Goal: Task Accomplishment & Management: Complete application form

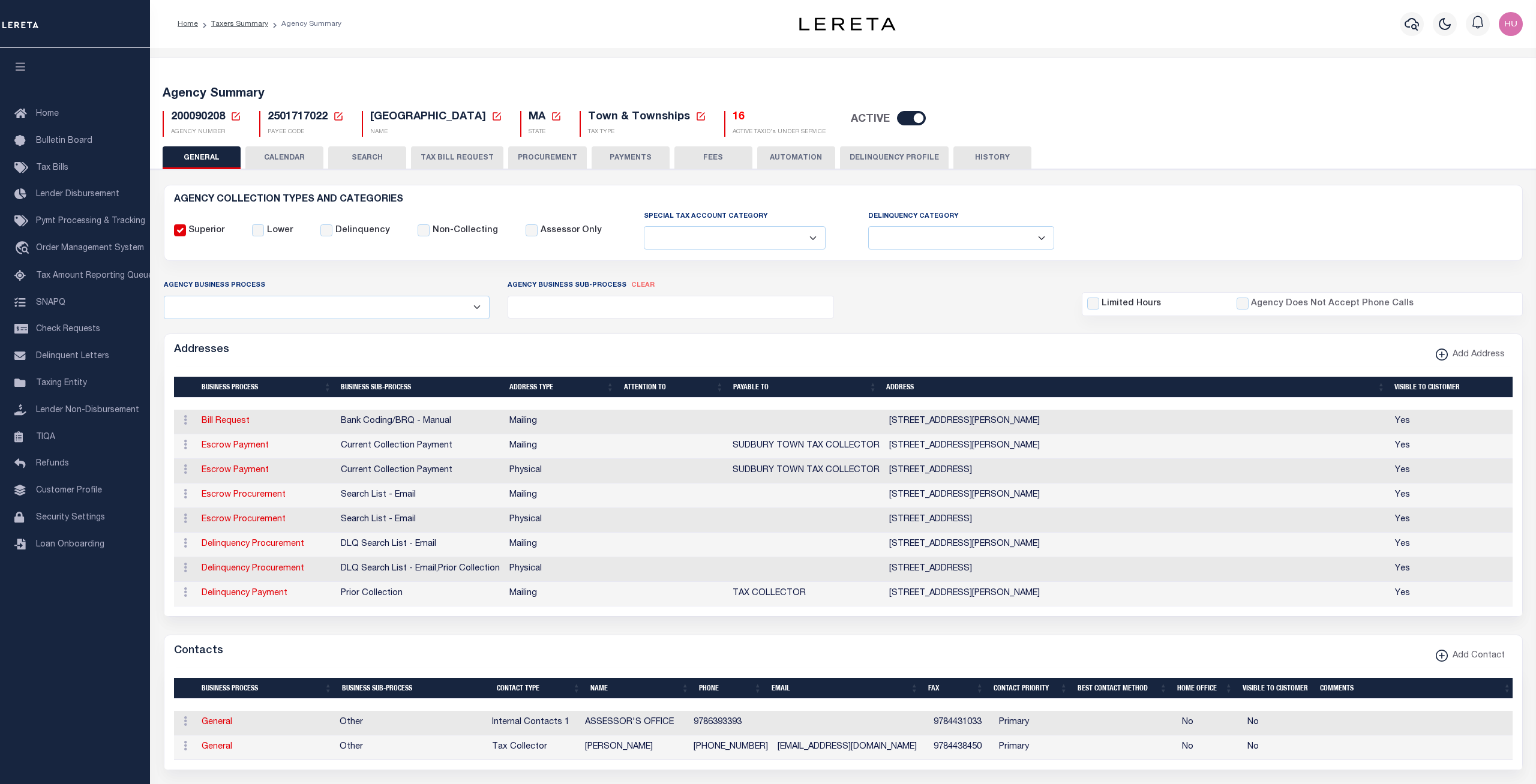
select select
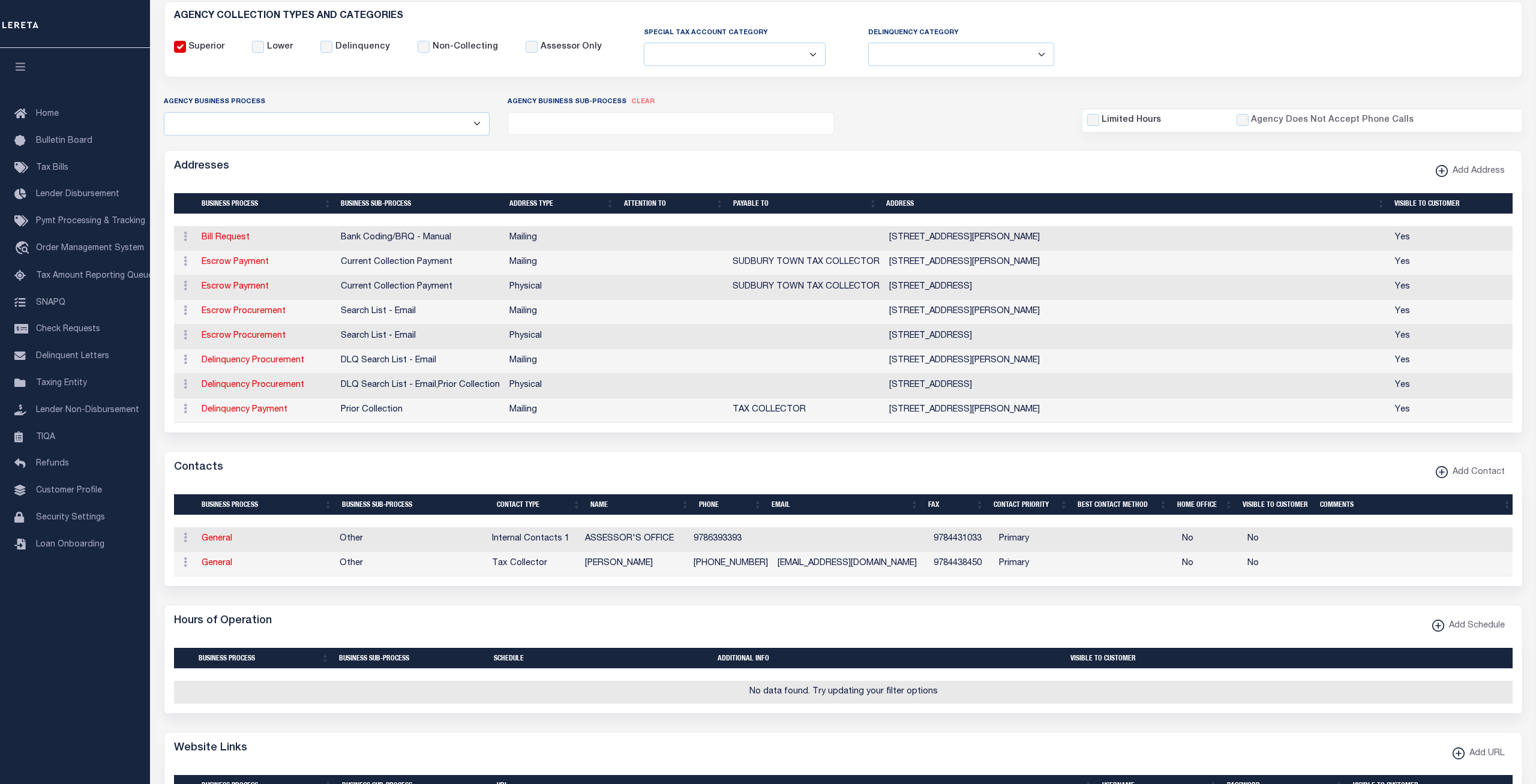
scroll to position [184, 0]
click at [875, 106] on div "Agency Business Process All Automation Bill Request Delinquency Payment Delinqu…" at bounding box center [843, 115] width 1377 height 39
click at [74, 495] on span "Customer Profile" at bounding box center [69, 491] width 66 height 9
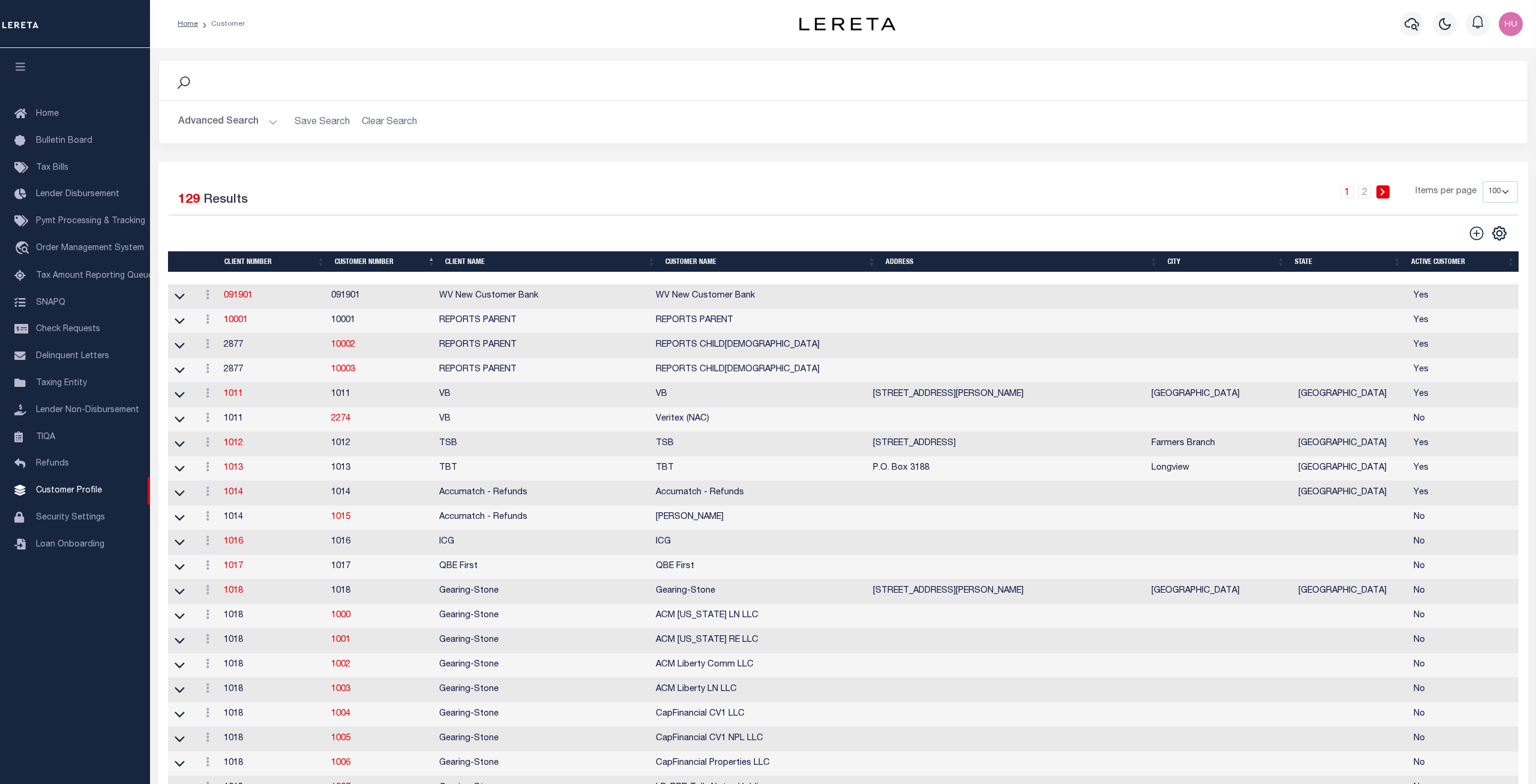
click at [1478, 233] on icon at bounding box center [1476, 233] width 15 height 15
type input "0"
checkbox input "false"
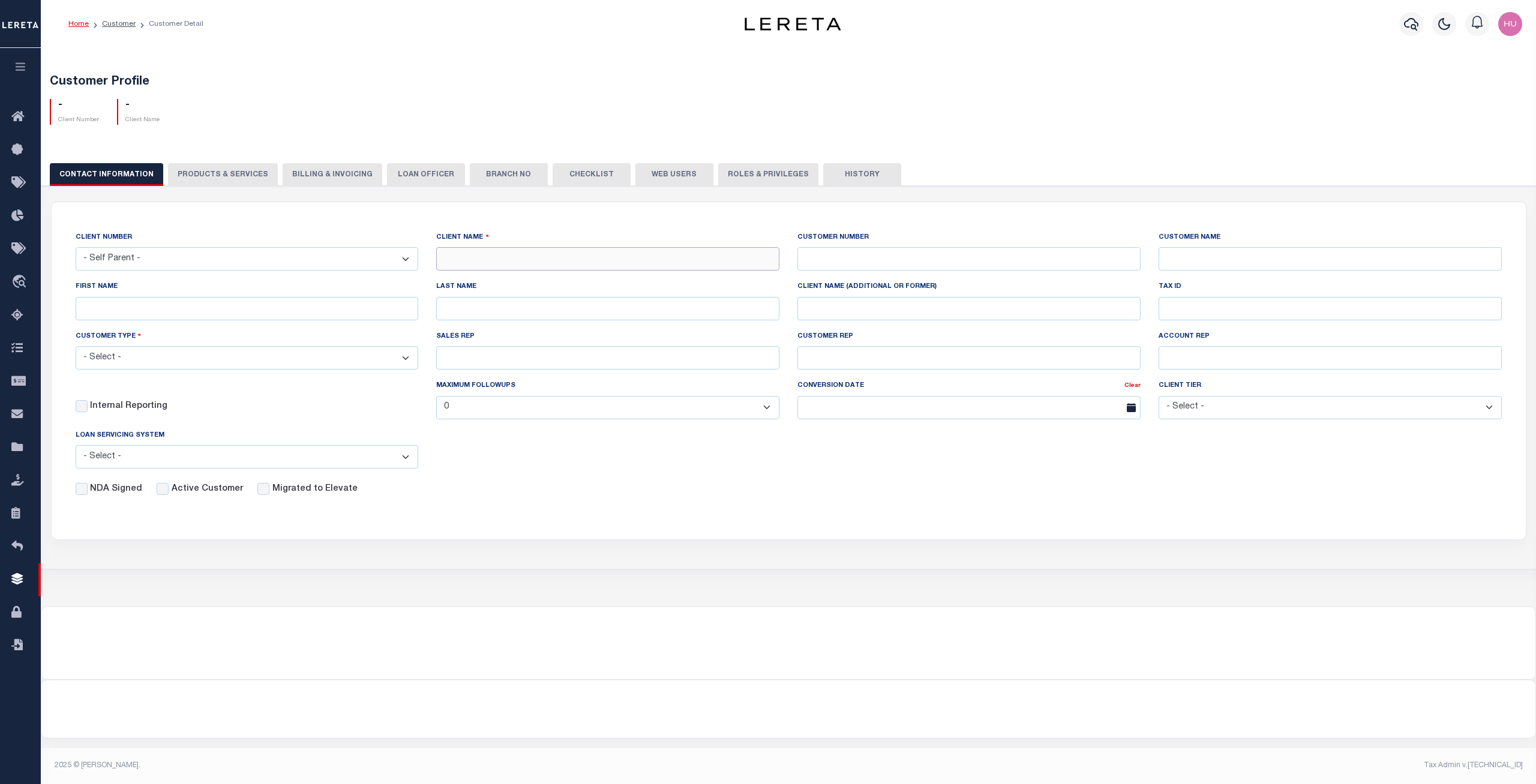
click at [551, 253] on input "text" at bounding box center [608, 259] width 343 height 23
type input "HG - New Client for ADLQ"
click at [827, 262] on input "text" at bounding box center [969, 259] width 343 height 23
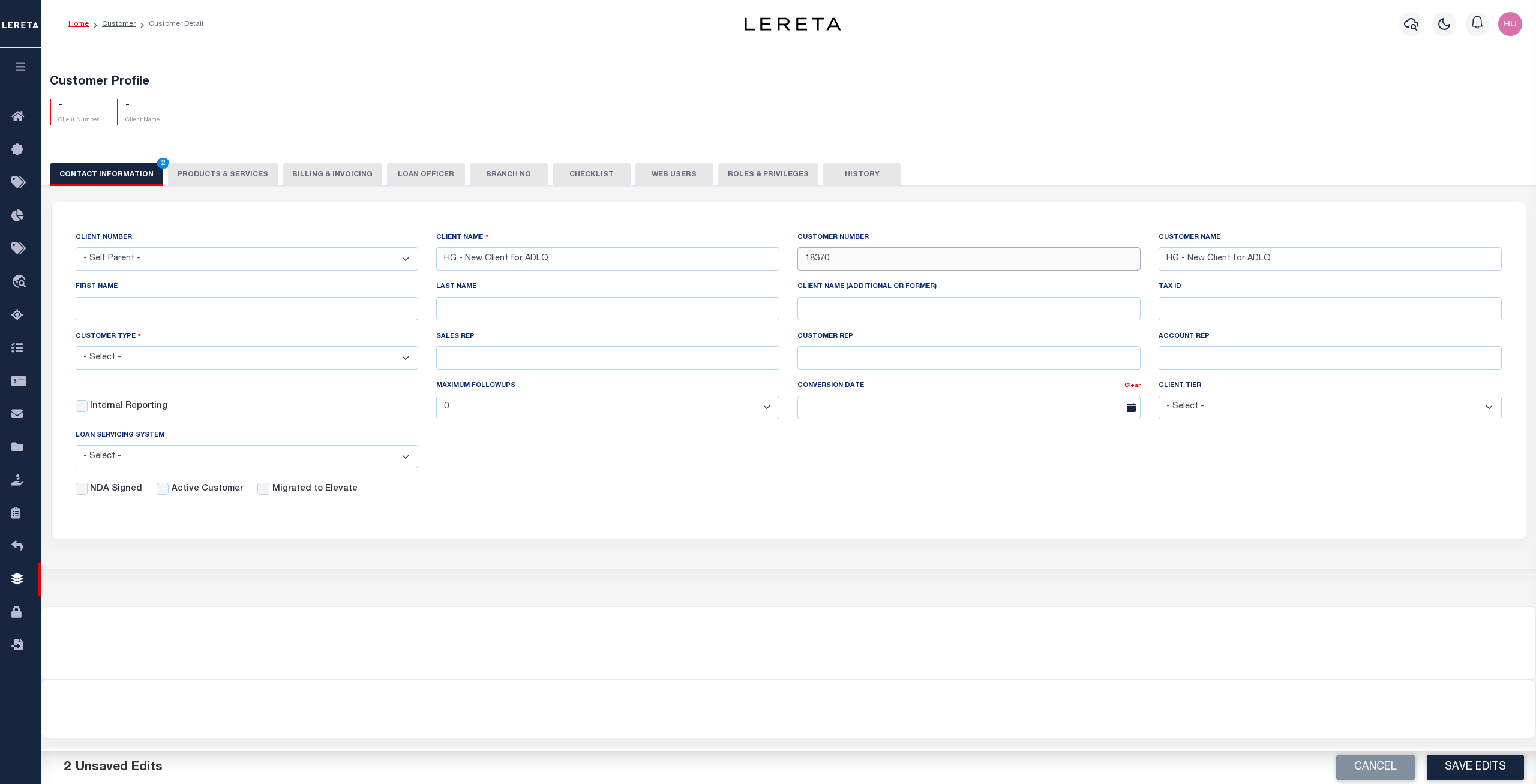
type input "18370"
click at [920, 502] on div "CLIENT NUMBER - Self Parent - 091901 10001 1011 1012 1013 1014 1016 1017 1018 1…" at bounding box center [789, 363] width 1475 height 323
click at [76, 346] on select "- Select - Residential Commercial Mixed Portfolio" at bounding box center [247, 358] width 343 height 23
select select "Residential"
click option "Residential" at bounding box center [0, 0] width 0 height 0
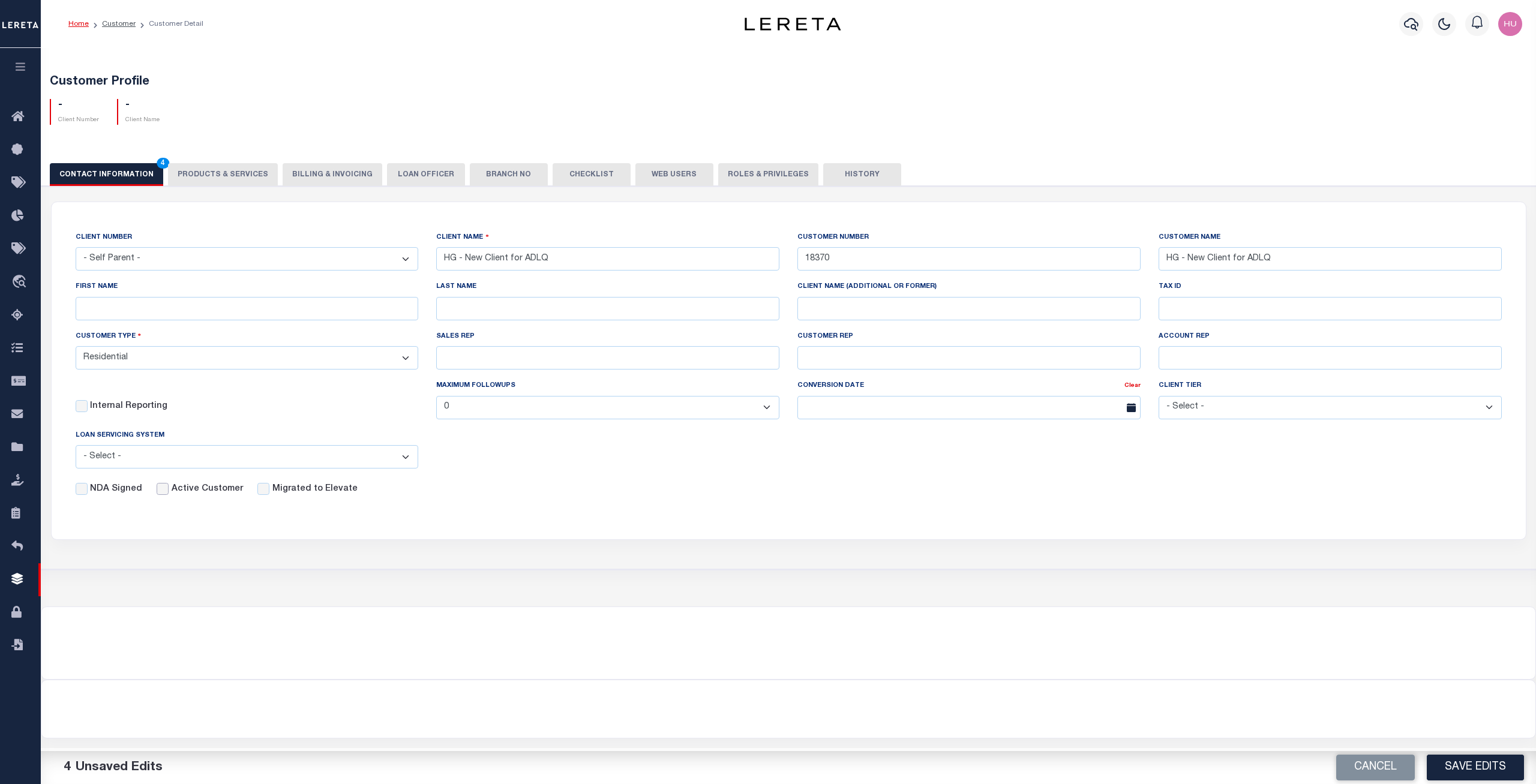
click at [157, 492] on input "Active Customer" at bounding box center [163, 489] width 12 height 12
checkbox input "true"
click at [1455, 770] on button "Save Edits" at bounding box center [1475, 767] width 97 height 26
select select
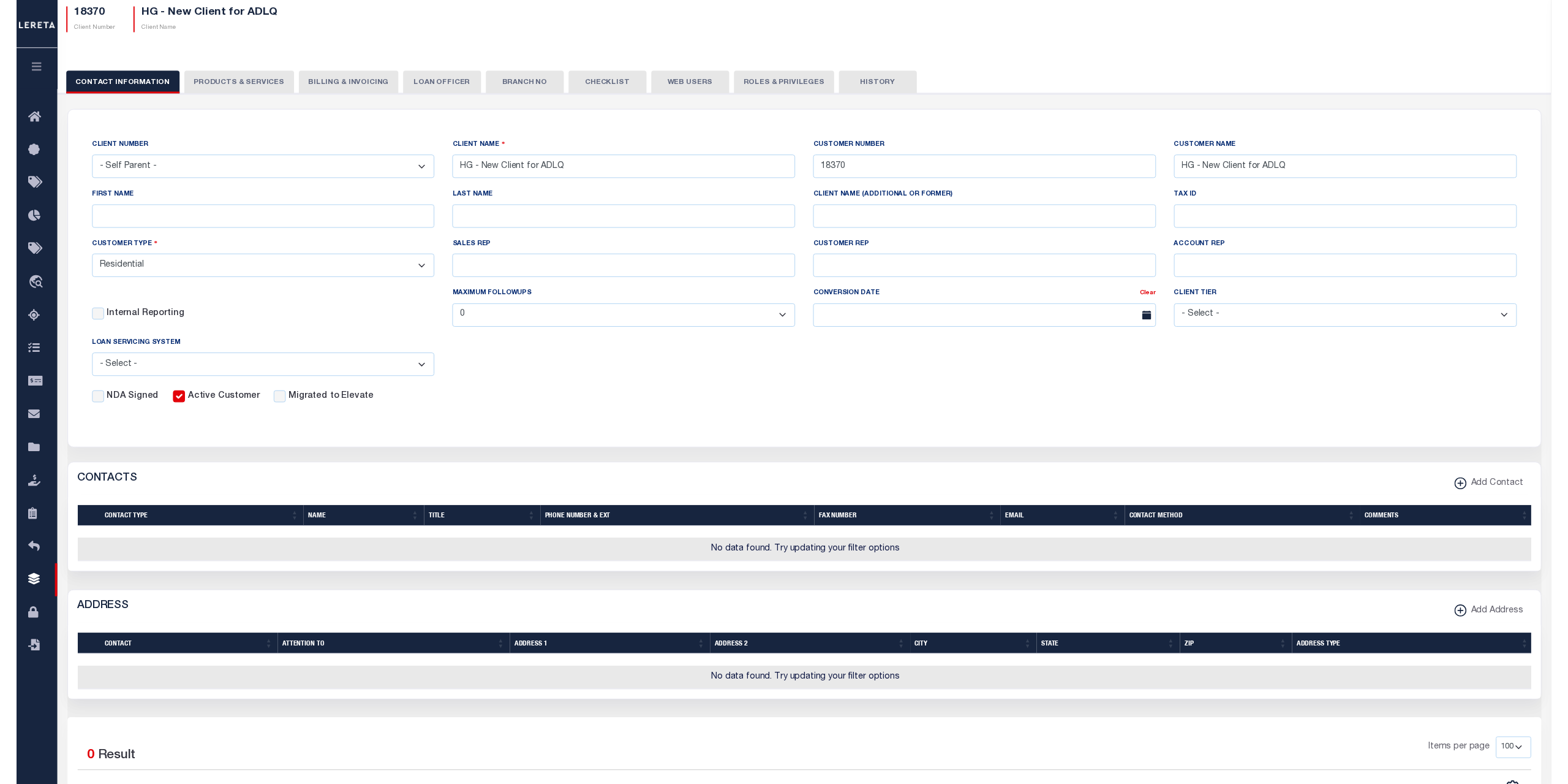
scroll to position [32, 0]
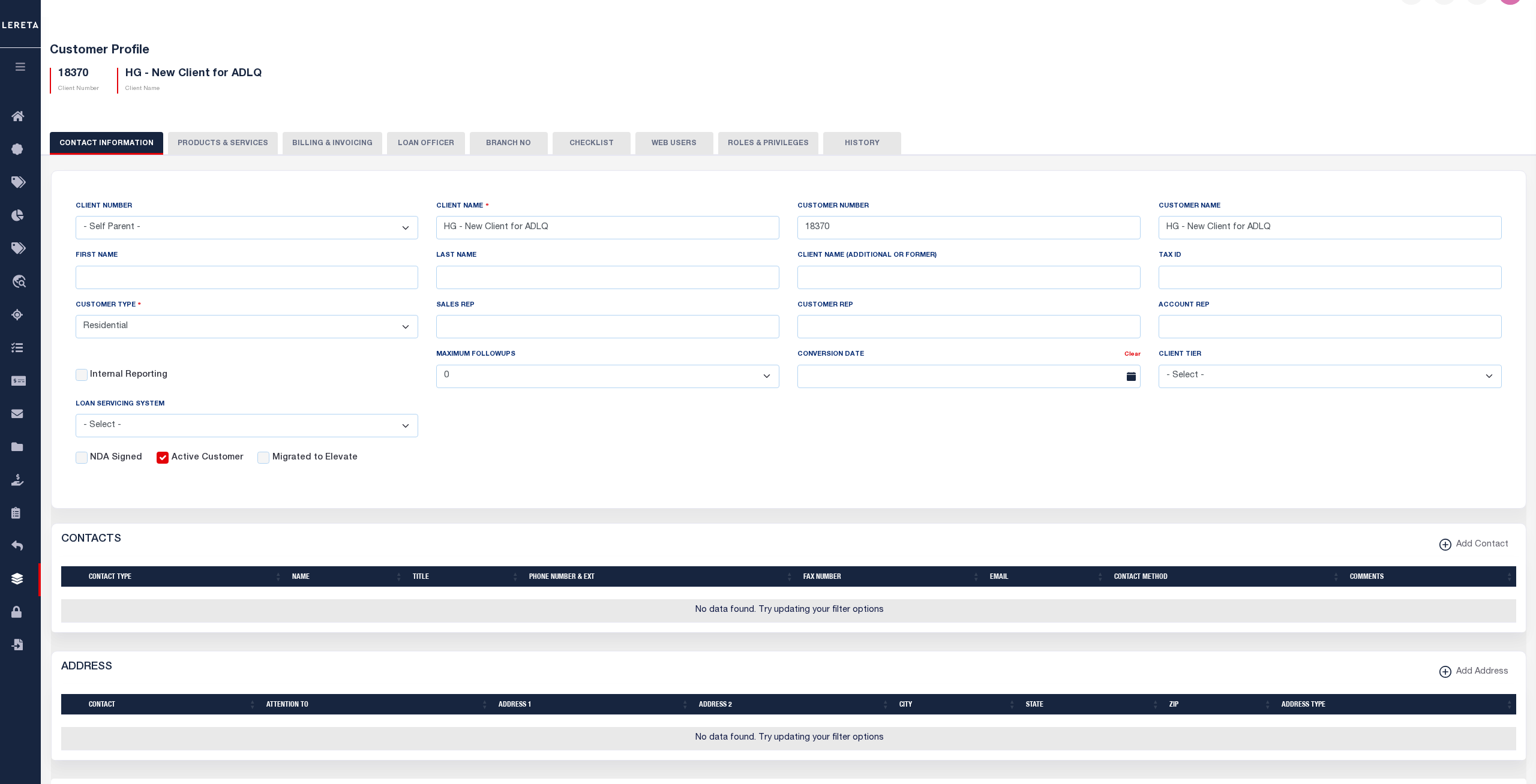
click at [859, 455] on div "NDA Signed Active Customer Migrated to Elevate" at bounding box center [780, 455] width 1444 height 18
click at [905, 419] on div "CLIENT NUMBER - Self Parent - 091901 10001 1011 1012 1013 1014 1016 1017 1018 1…" at bounding box center [789, 332] width 1444 height 265
click at [208, 146] on button "PRODUCTS & SERVICES" at bounding box center [223, 143] width 110 height 23
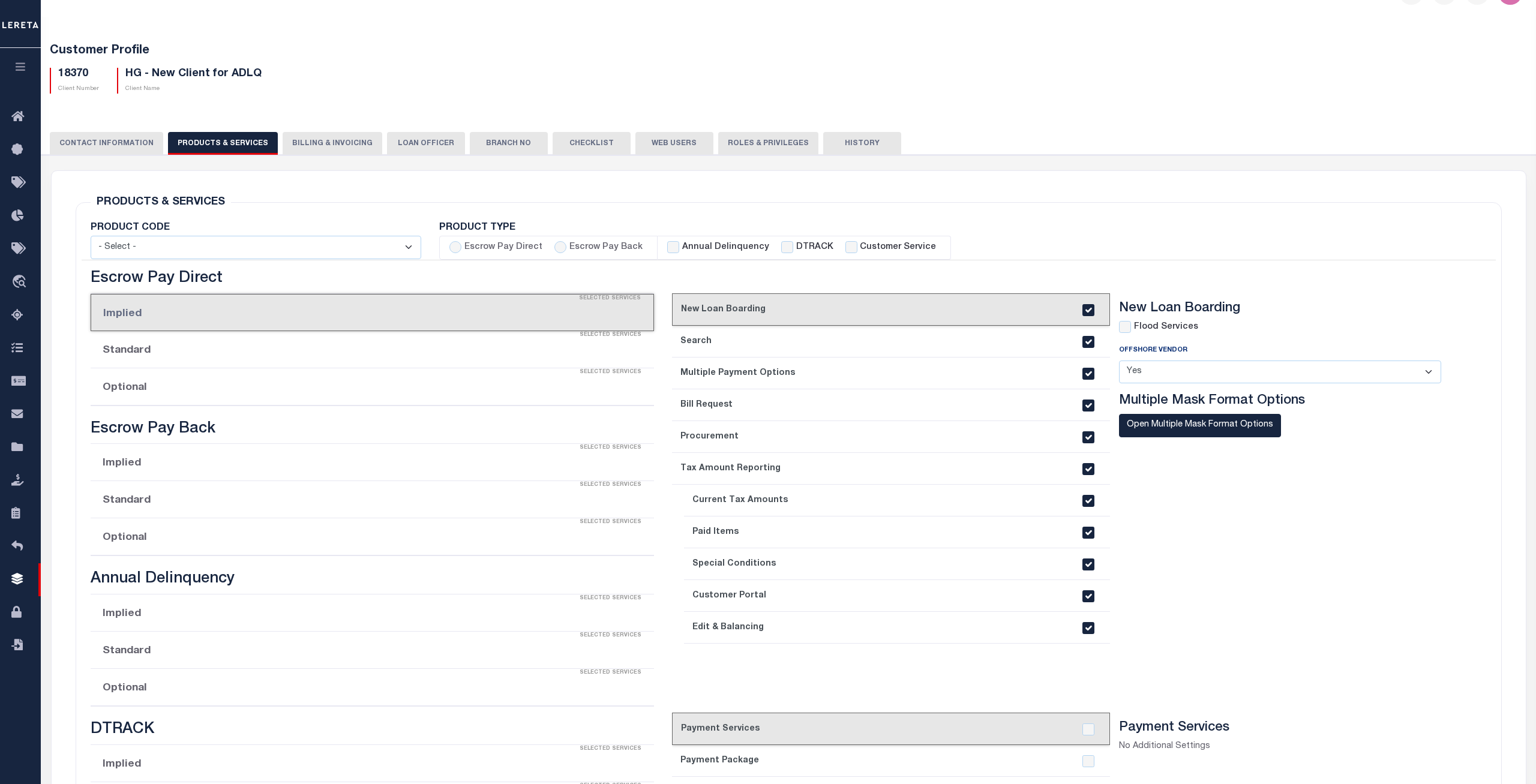
checkbox input "true"
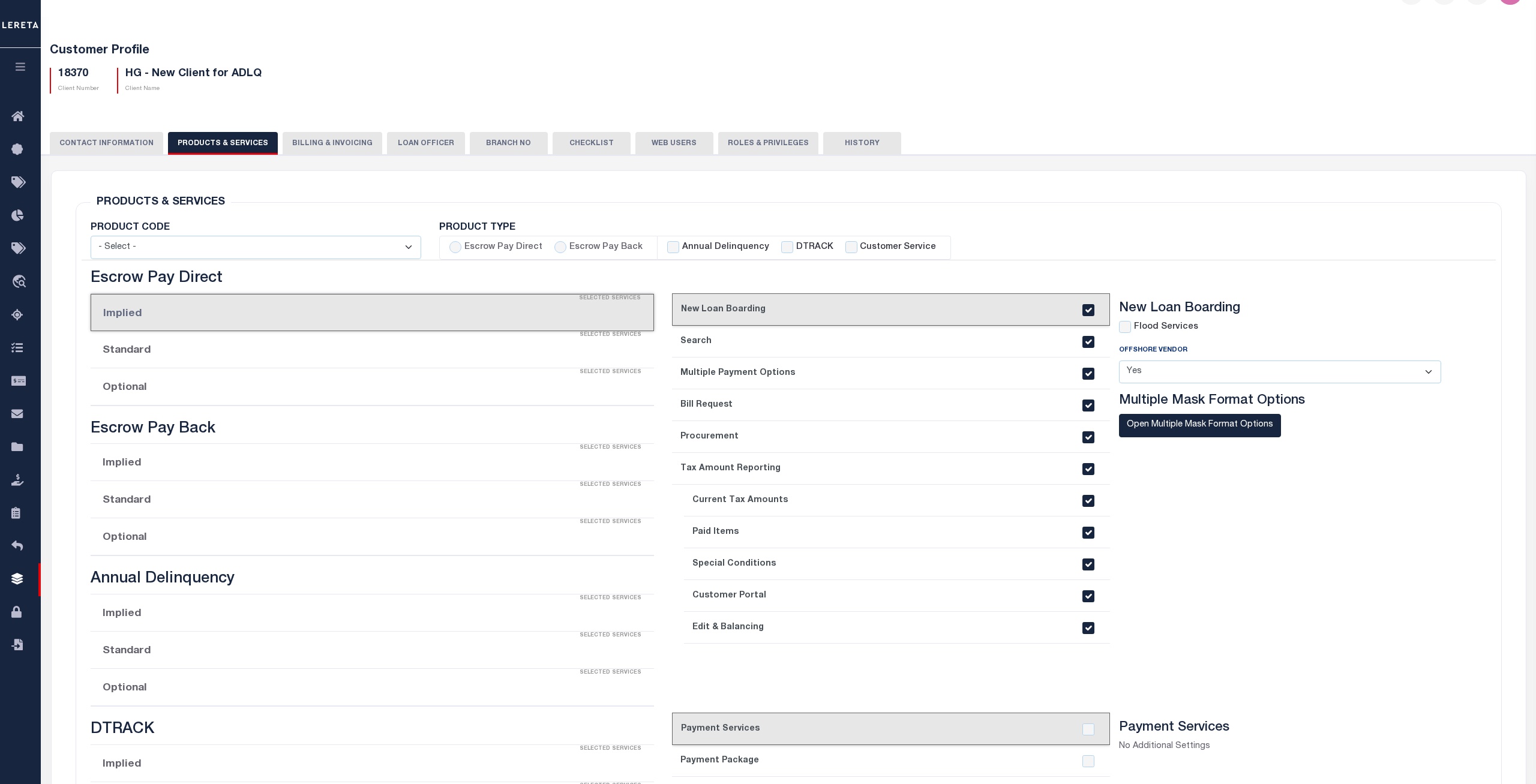
checkbox input "true"
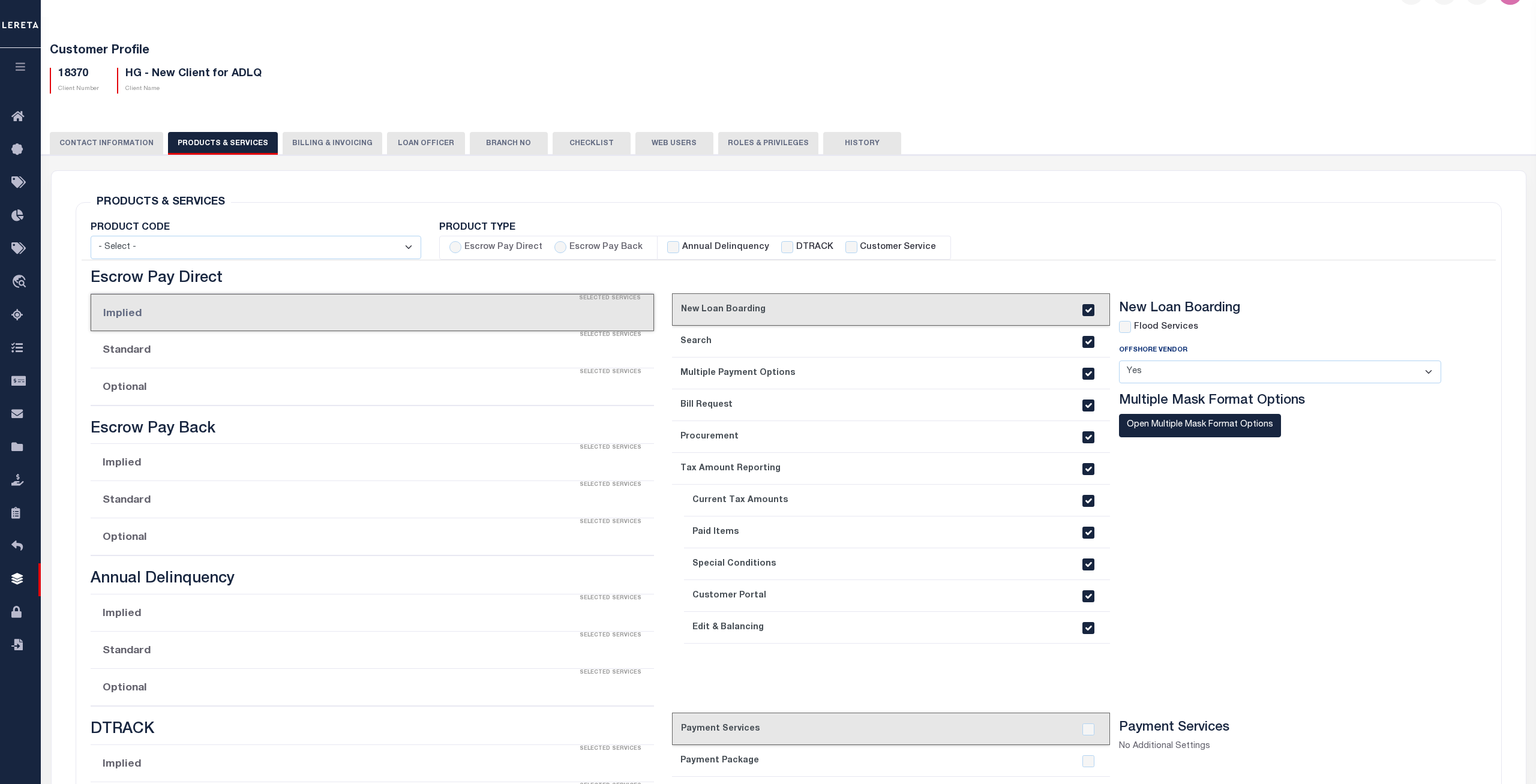
checkbox input "true"
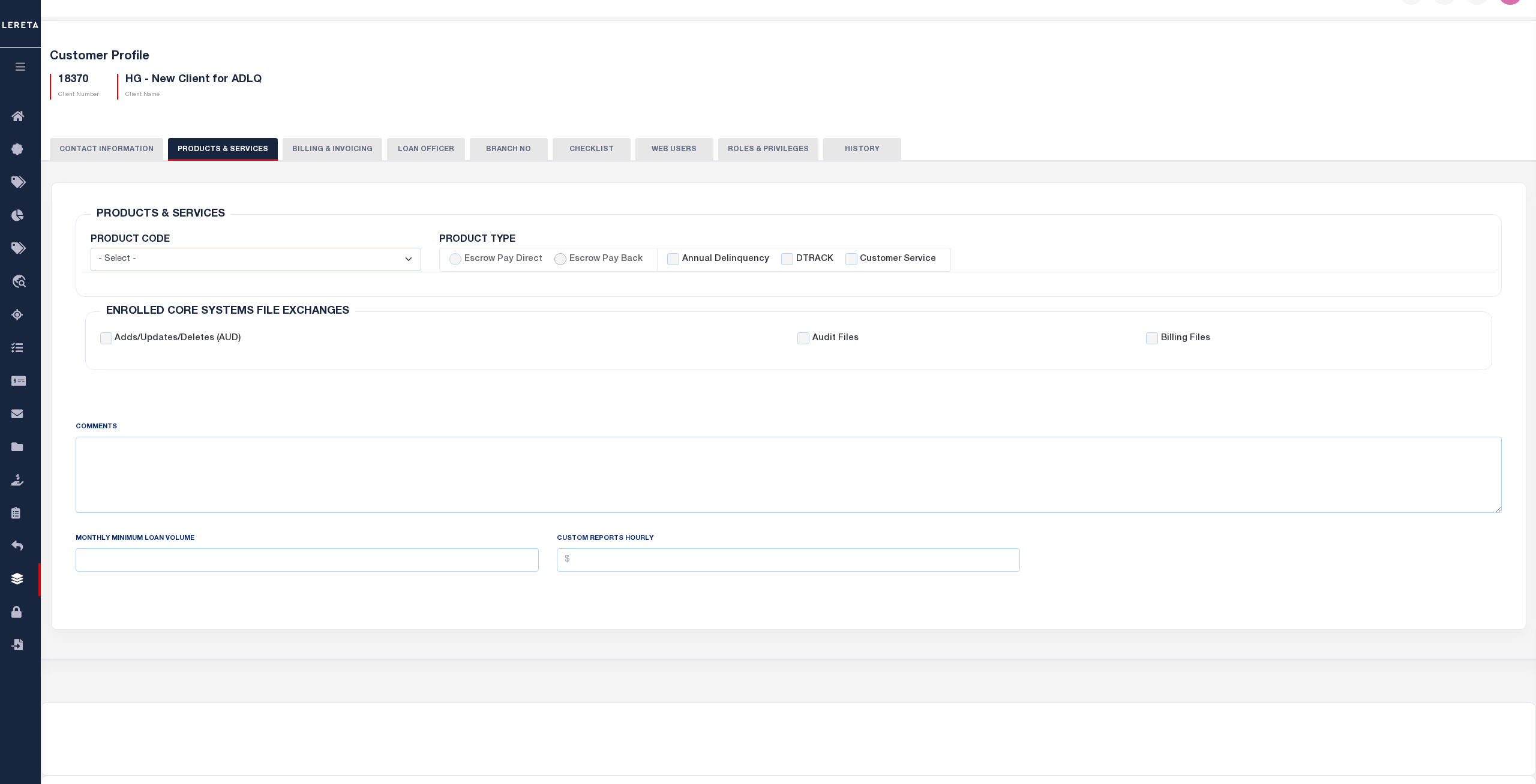
click at [554, 263] on input "Escrow Pay Back" at bounding box center [561, 259] width 12 height 12
radio input "true"
checkbox input "true"
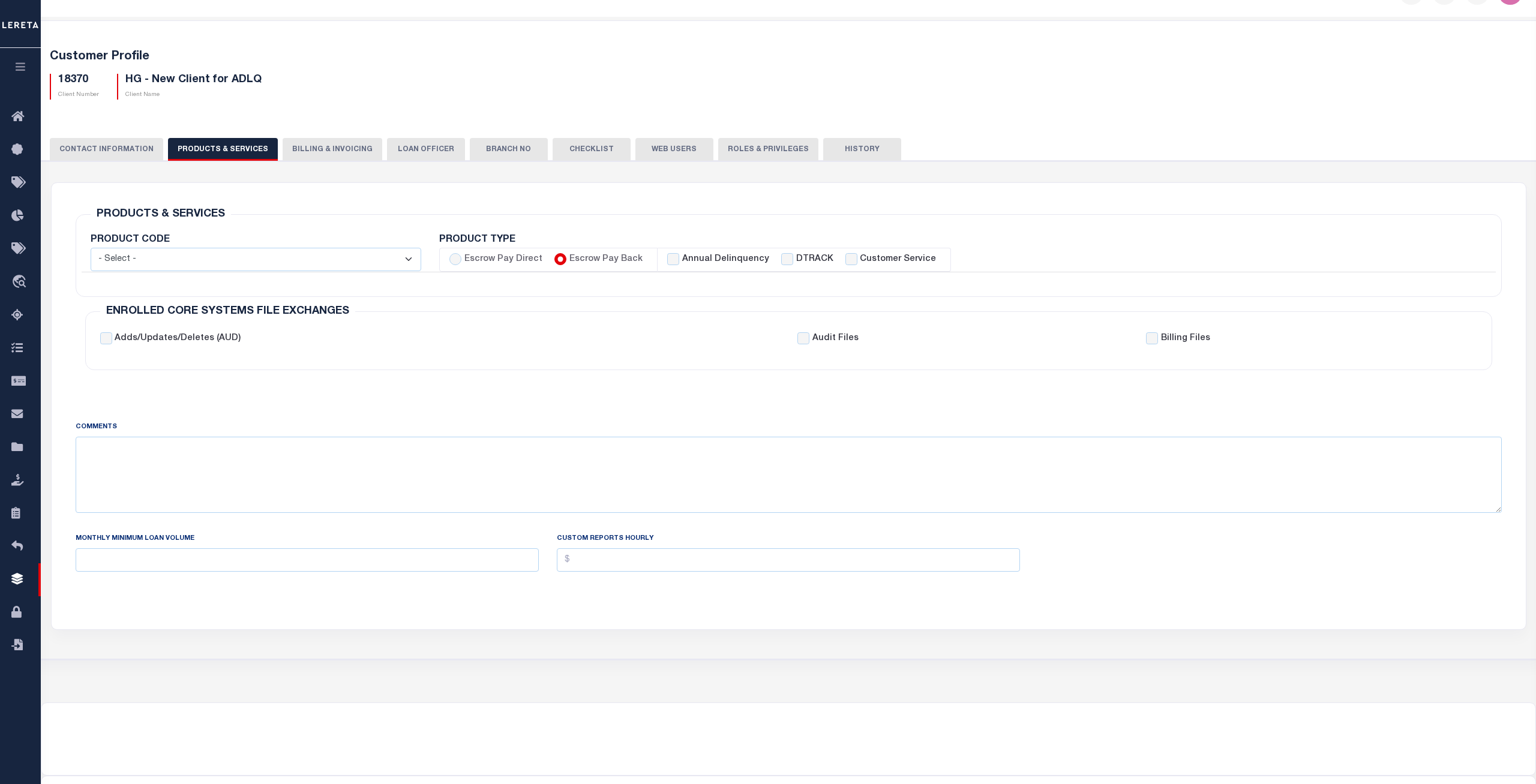
checkbox input "true"
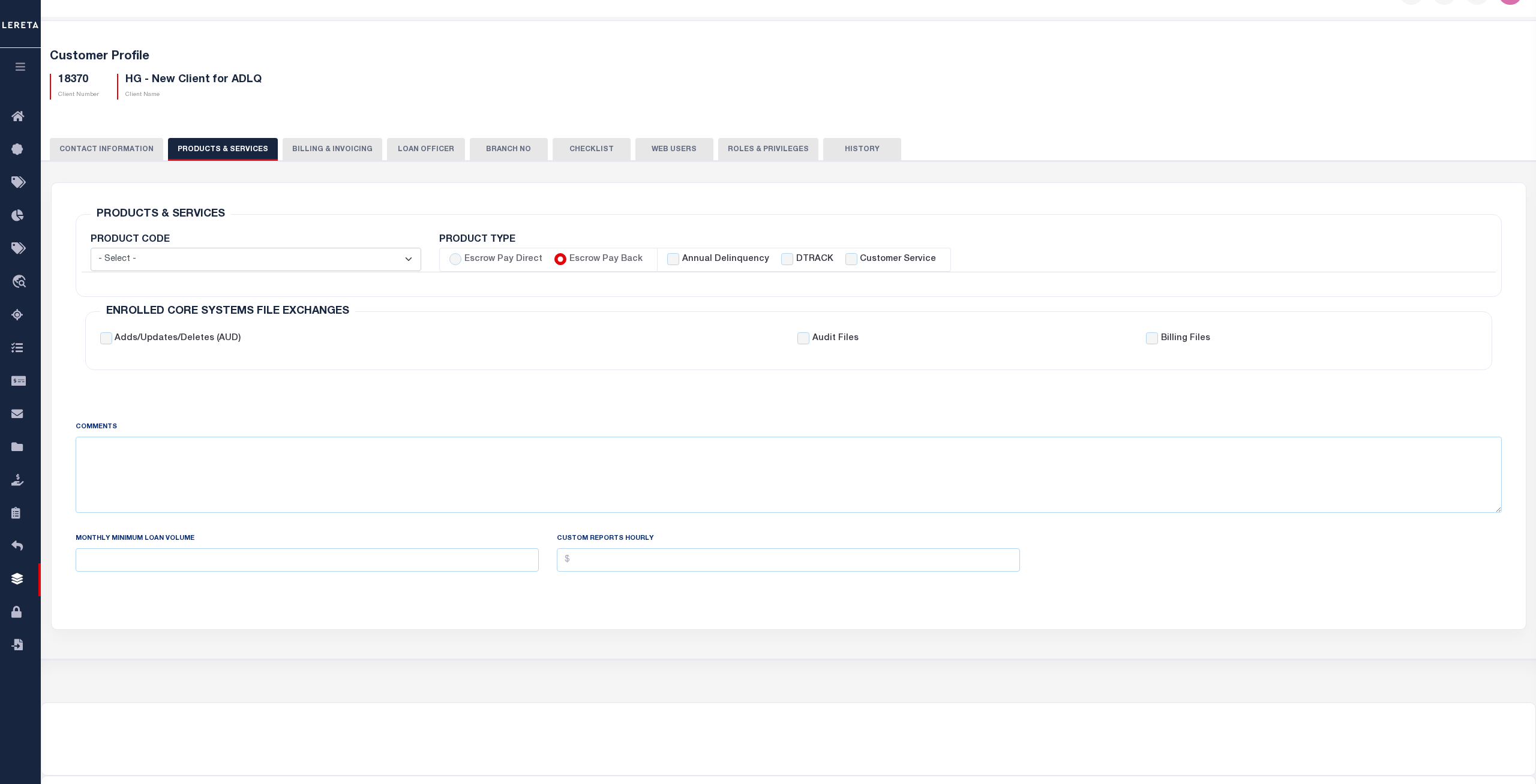
checkbox input "true"
checkbox input "false"
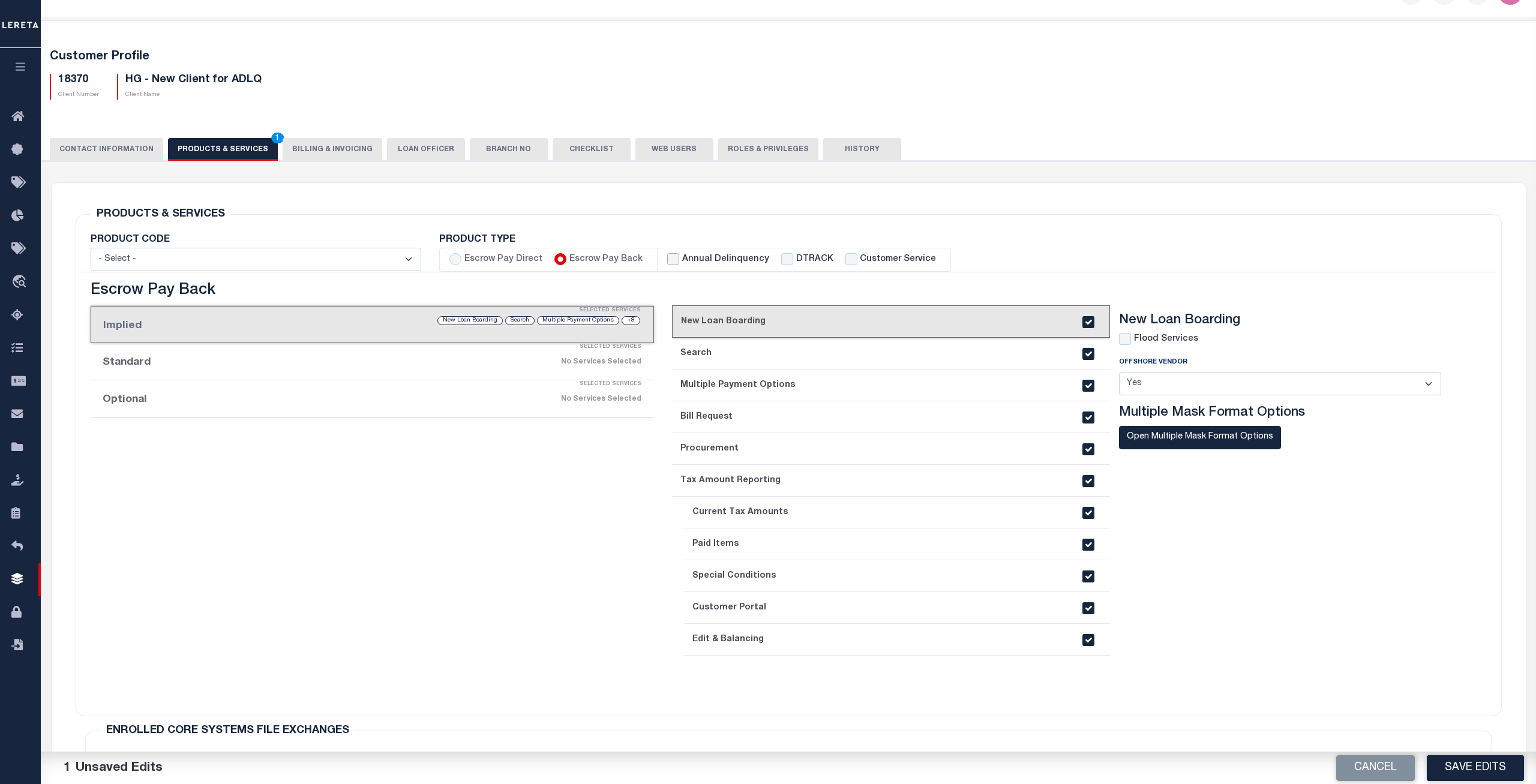
click at [669, 262] on input "Annual Delinquency" at bounding box center [674, 259] width 12 height 12
checkbox input "true"
checkbox input "false"
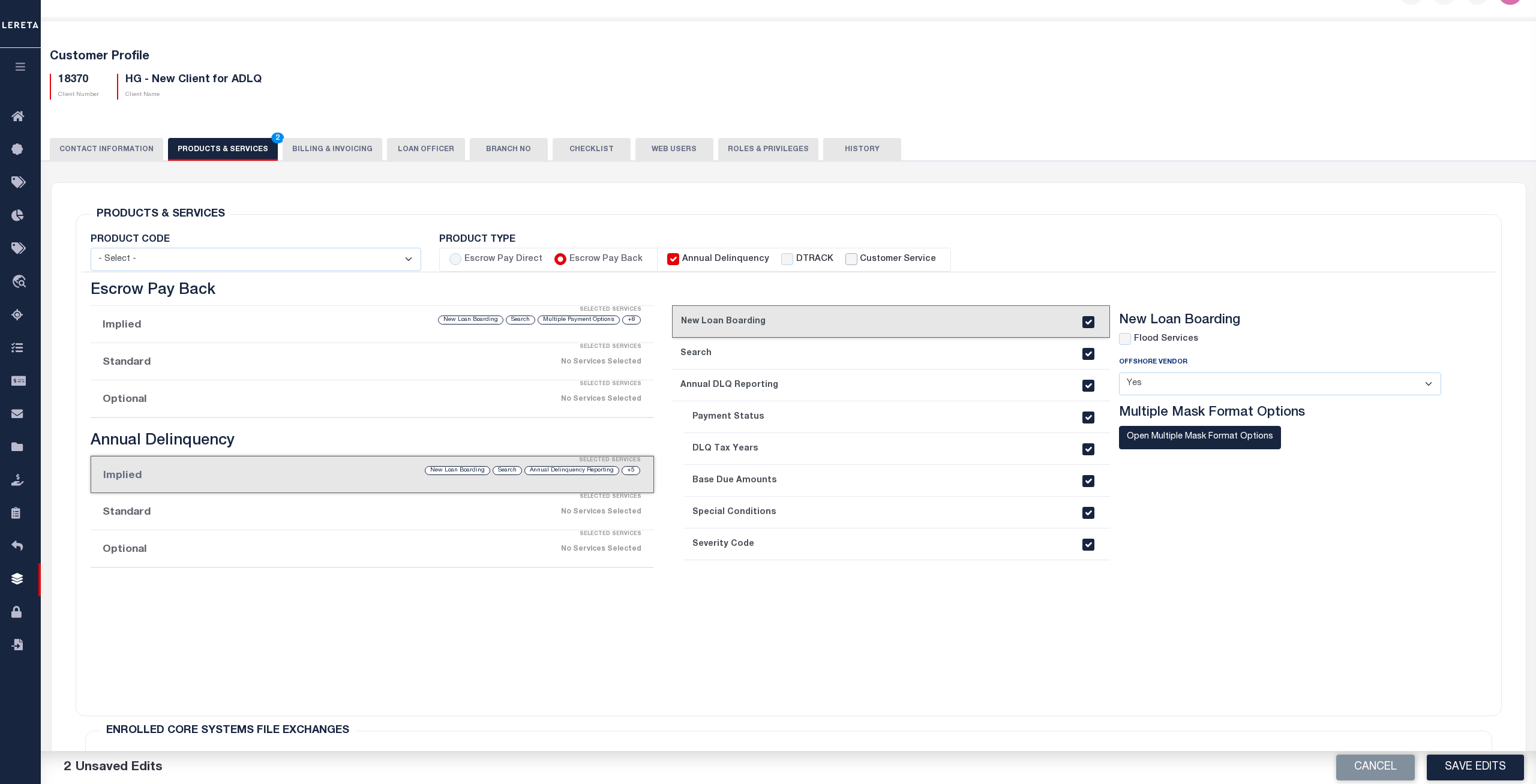
click at [845, 261] on input "Customer Service" at bounding box center [851, 259] width 12 height 12
checkbox input "true"
click at [218, 334] on li "Implied Selected Services +8 Multiple Payment Options Search New Loan Boarding" at bounding box center [372, 324] width 564 height 37
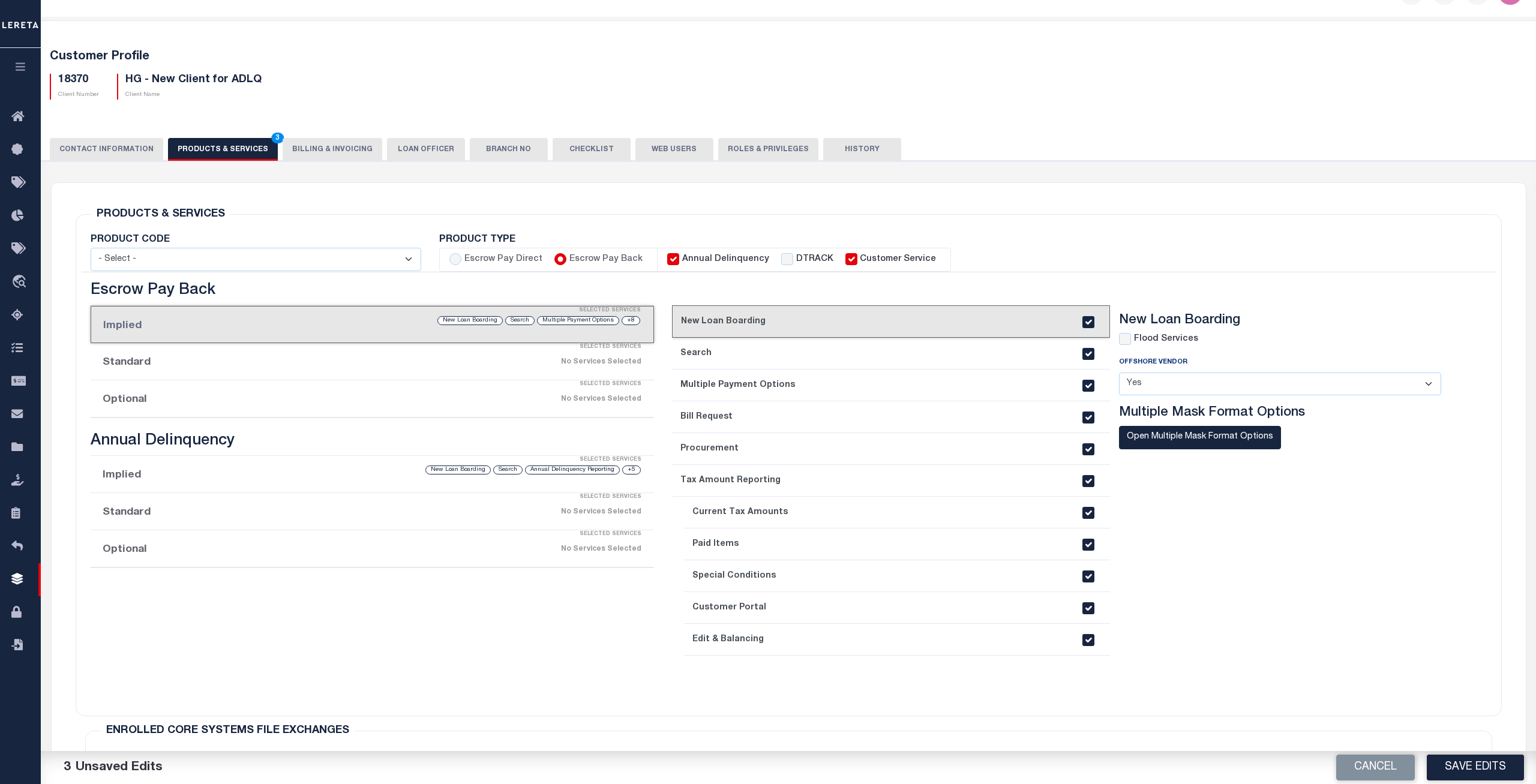
click at [218, 361] on li "Standard Selected Services No Services Selected" at bounding box center [372, 361] width 564 height 37
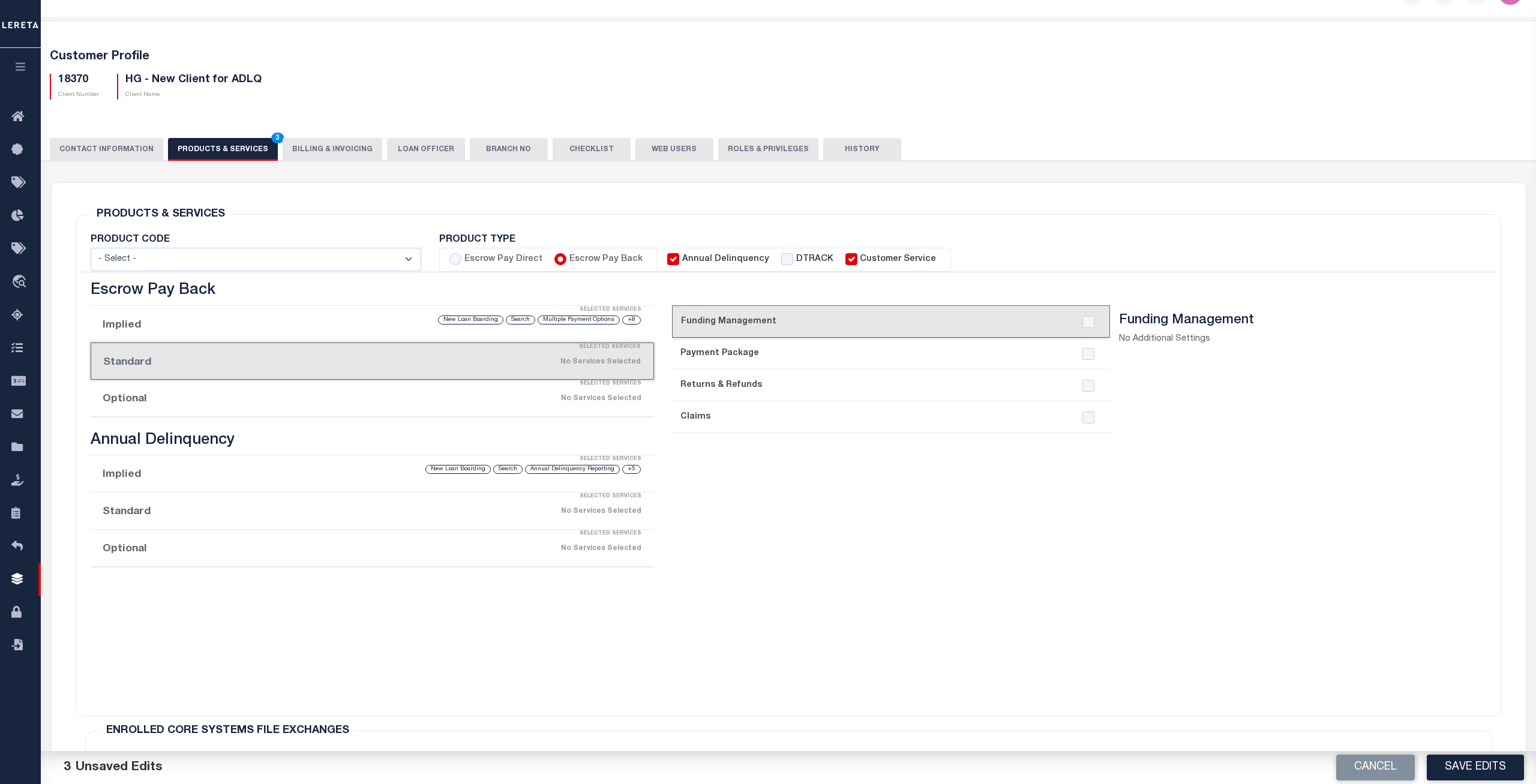
click at [218, 393] on div "Selected Services" at bounding box center [385, 383] width 564 height 24
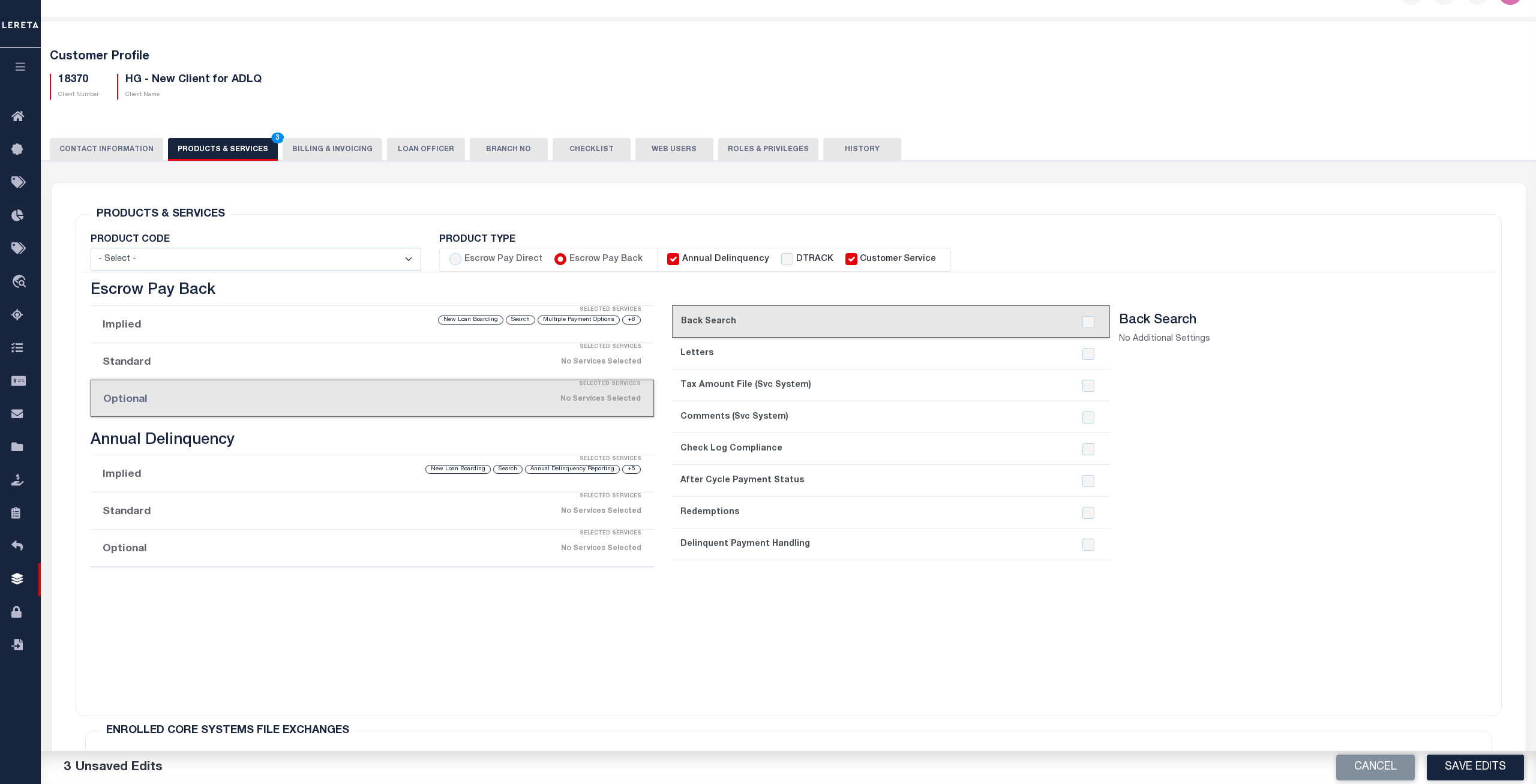
click at [194, 326] on li "Implied Selected Services +8 Multiple Payment Options Search New Loan Boarding" at bounding box center [372, 324] width 564 height 37
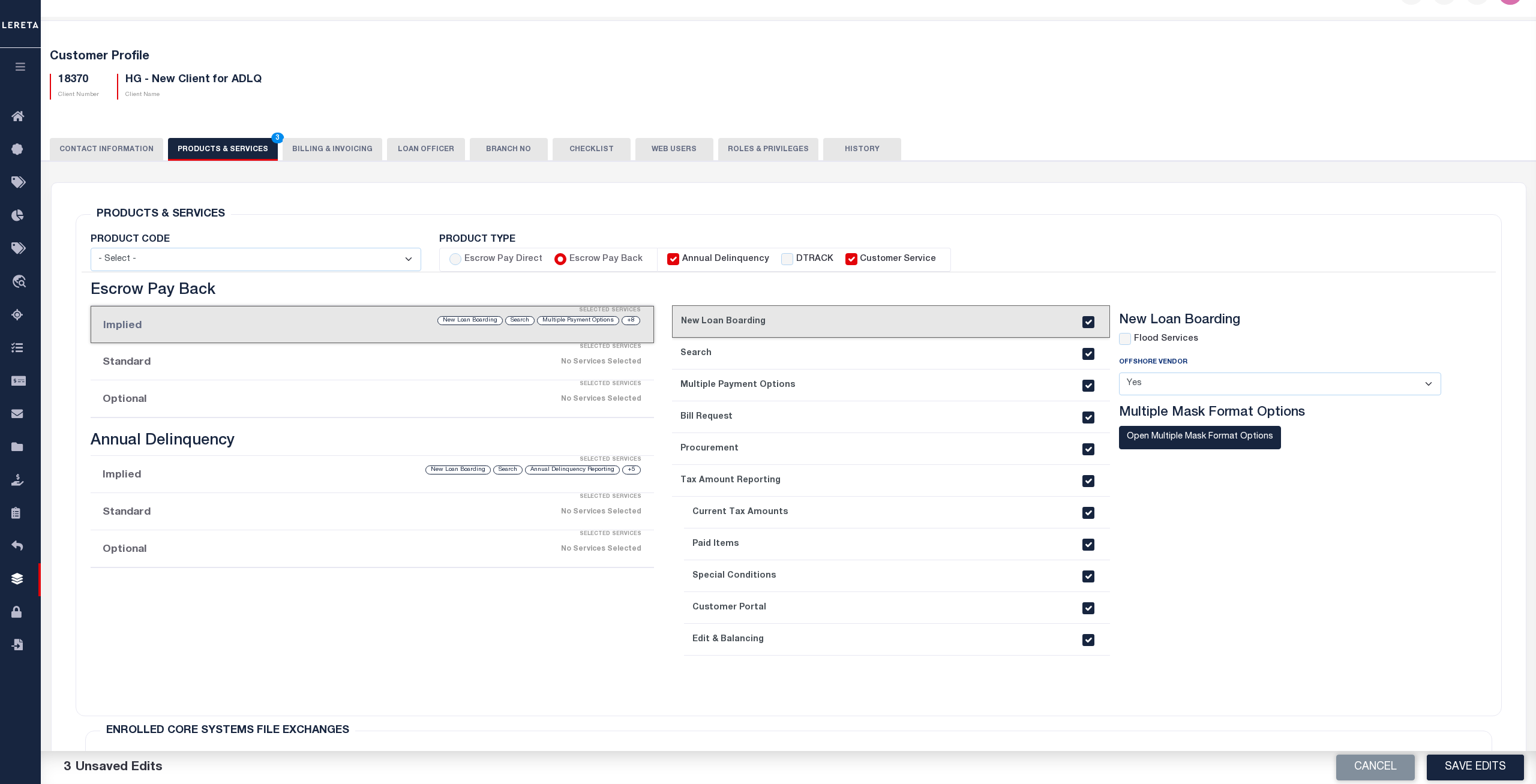
click at [1476, 772] on button "Save Edits" at bounding box center [1475, 767] width 97 height 26
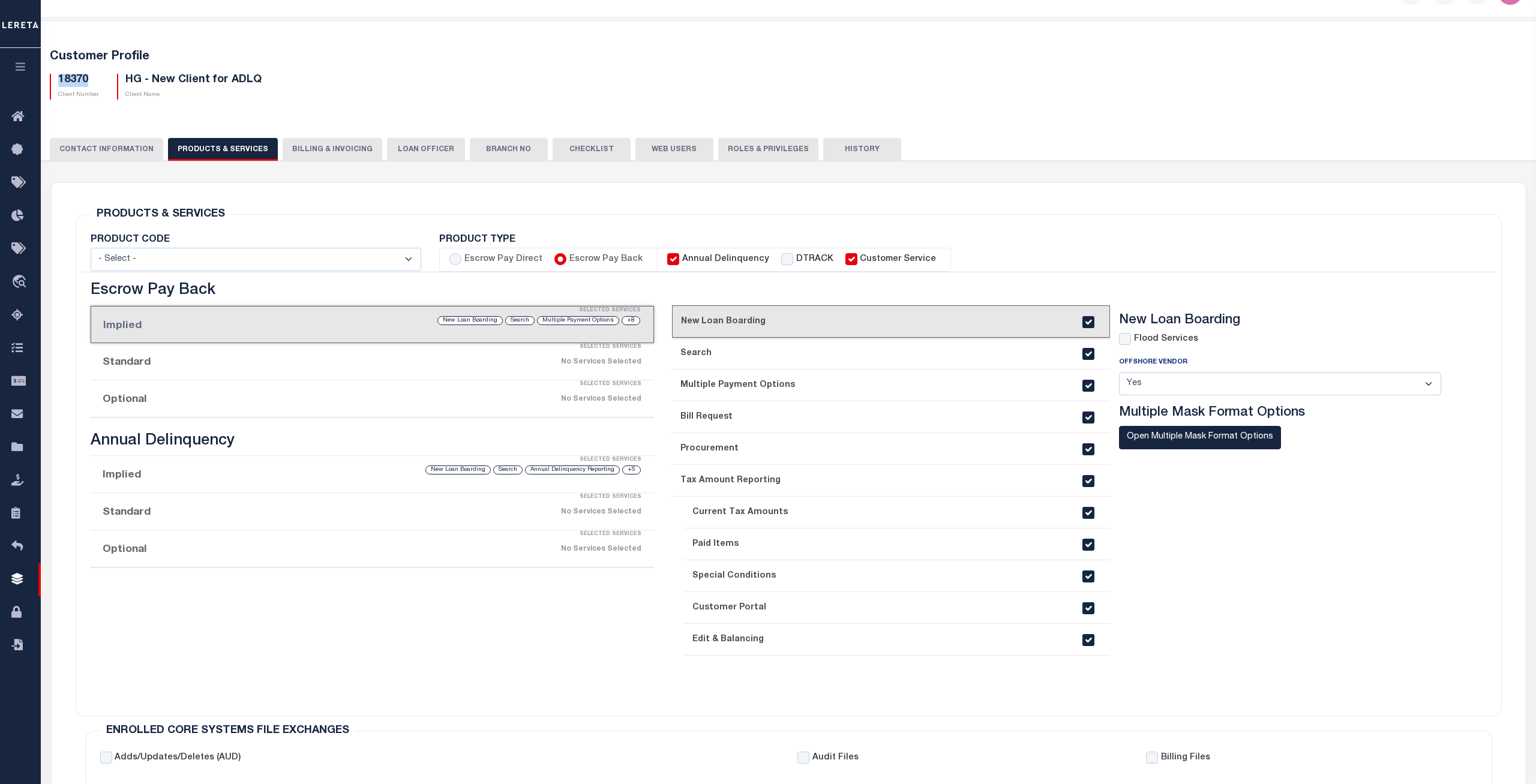
drag, startPoint x: 87, startPoint y: 80, endPoint x: 55, endPoint y: 80, distance: 32.0
click at [55, 80] on div "18370 Client Number" at bounding box center [74, 87] width 49 height 26
copy h5 "18370"
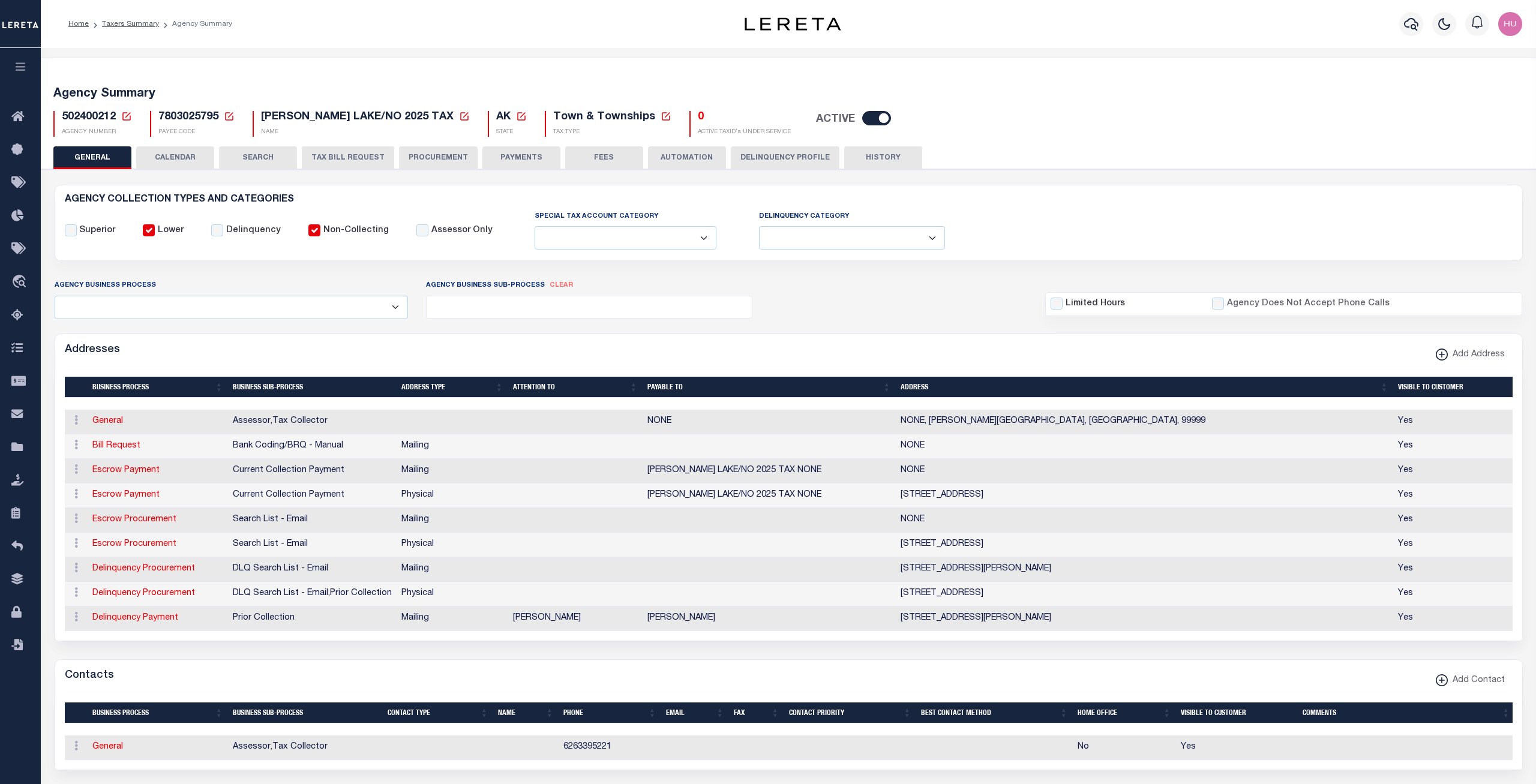
select select
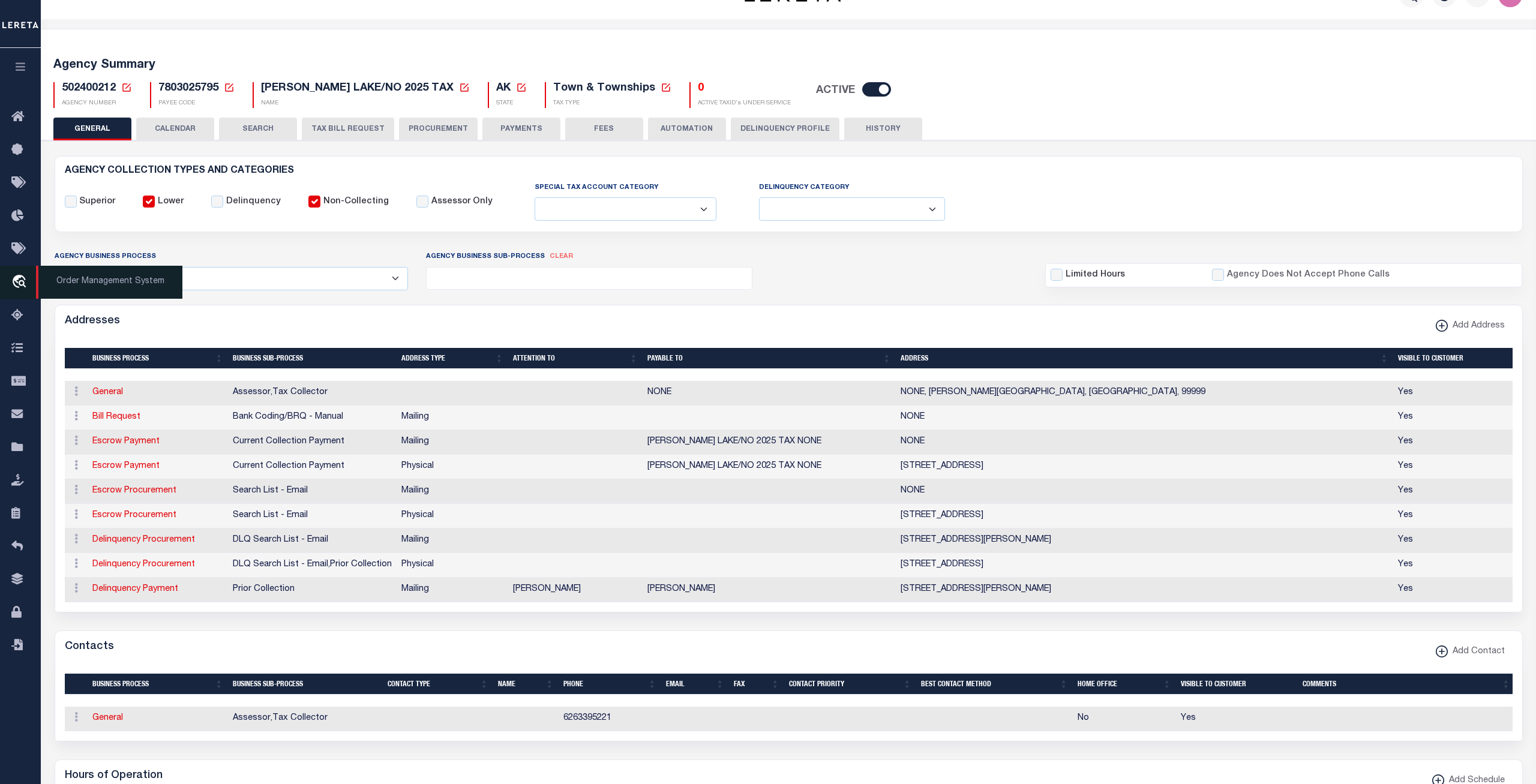
scroll to position [29, 0]
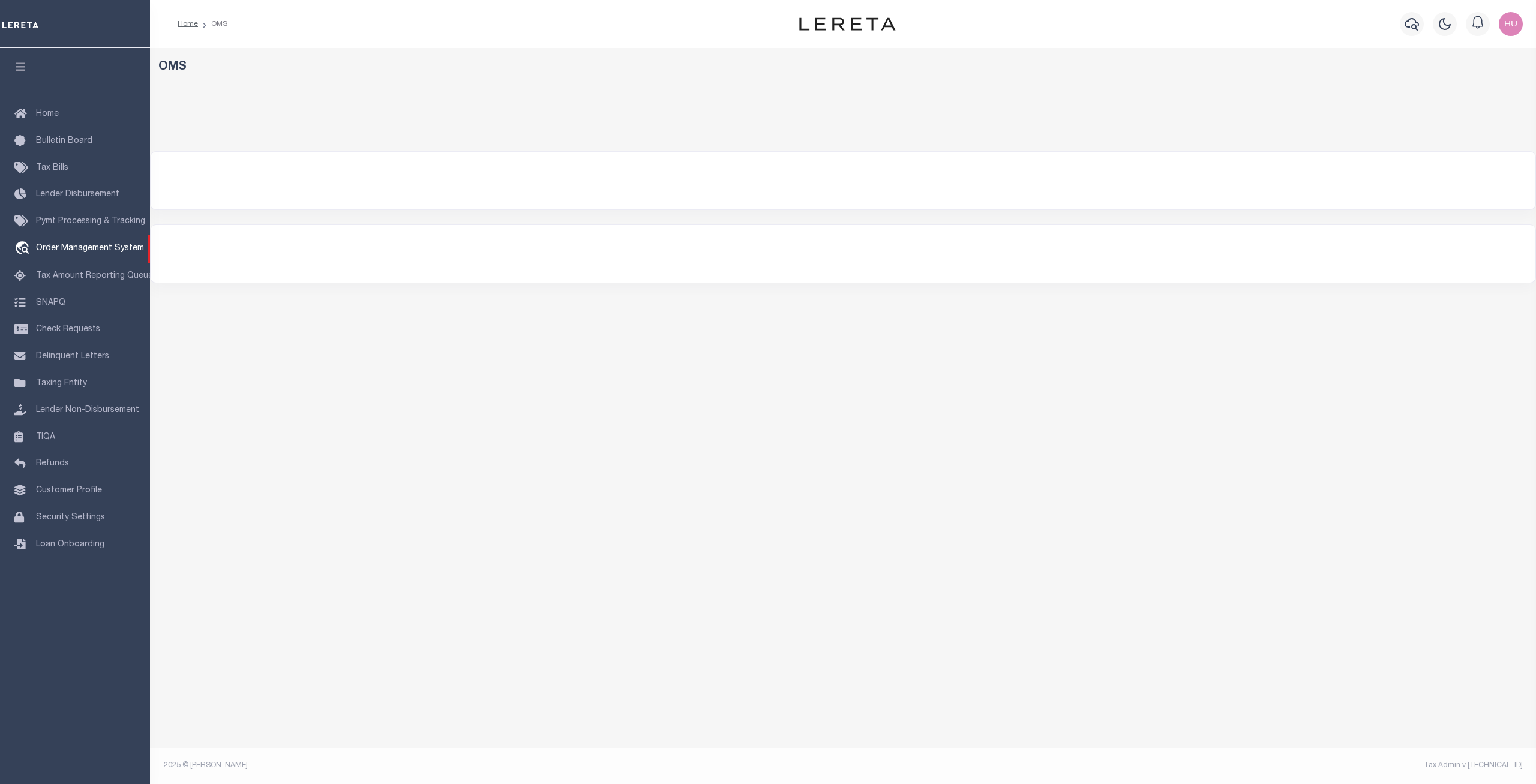
select select "200"
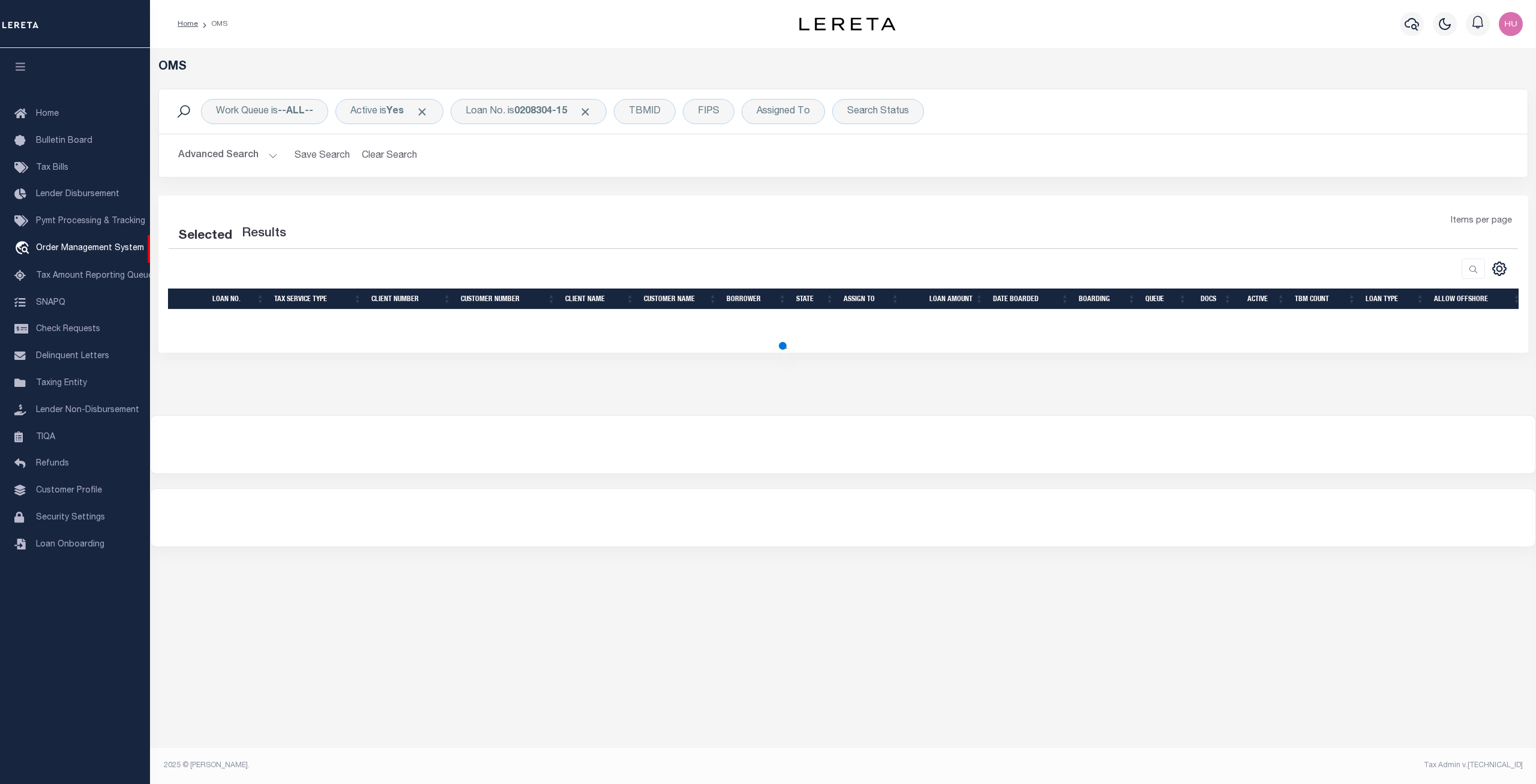
select select "200"
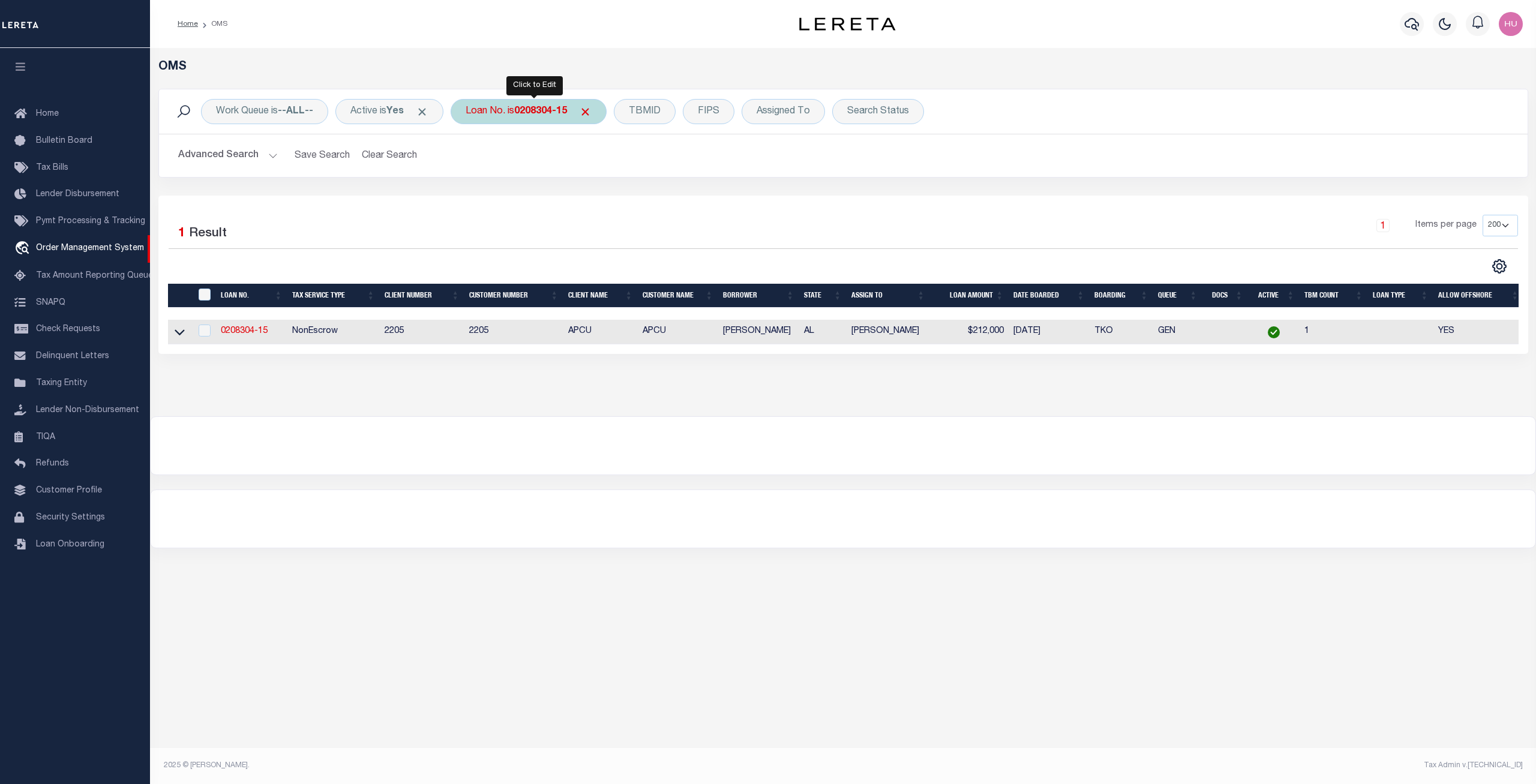
click at [530, 113] on b "0208304-15" at bounding box center [541, 112] width 53 height 10
type input "HGQA-1009202501"
click at [631, 202] on input "Apply" at bounding box center [625, 197] width 36 height 20
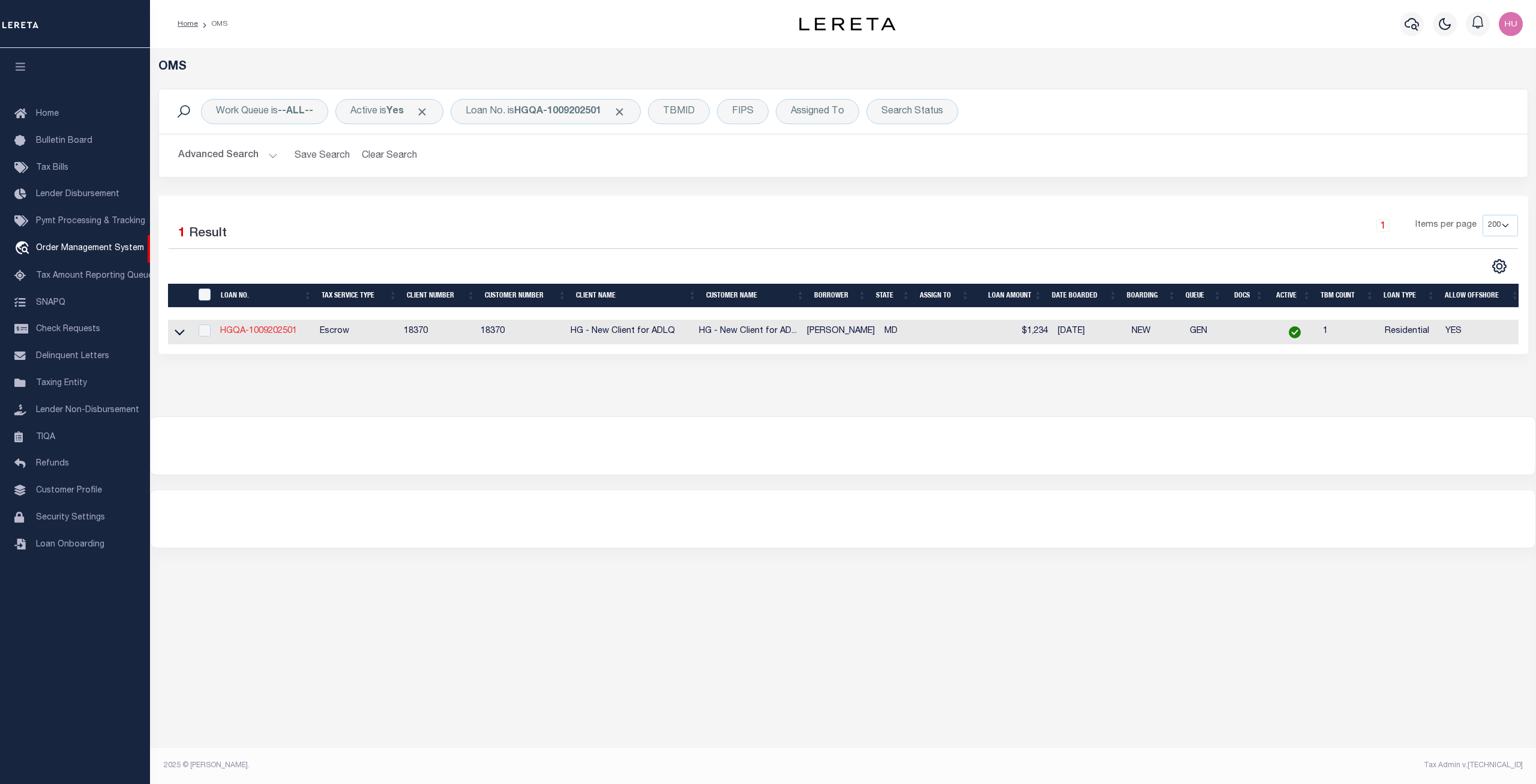
click at [274, 332] on link "HGQA-1009202501" at bounding box center [258, 331] width 77 height 9
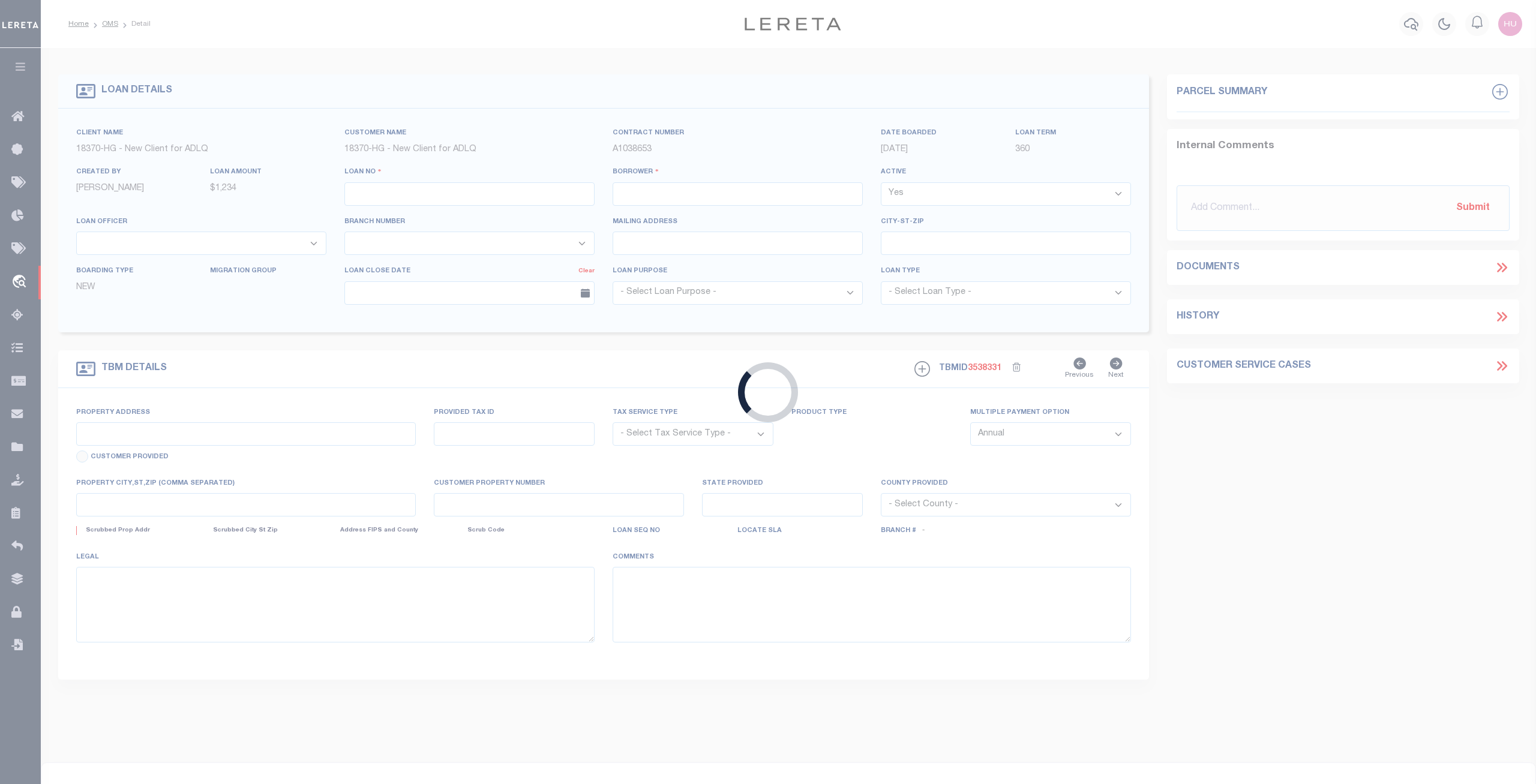
type input "HGQA-1009202501"
type input "[PERSON_NAME]"
select select
type input "1427 DALEWOOD DR"
type input "JARRETTSVILLE MD 21084-1236"
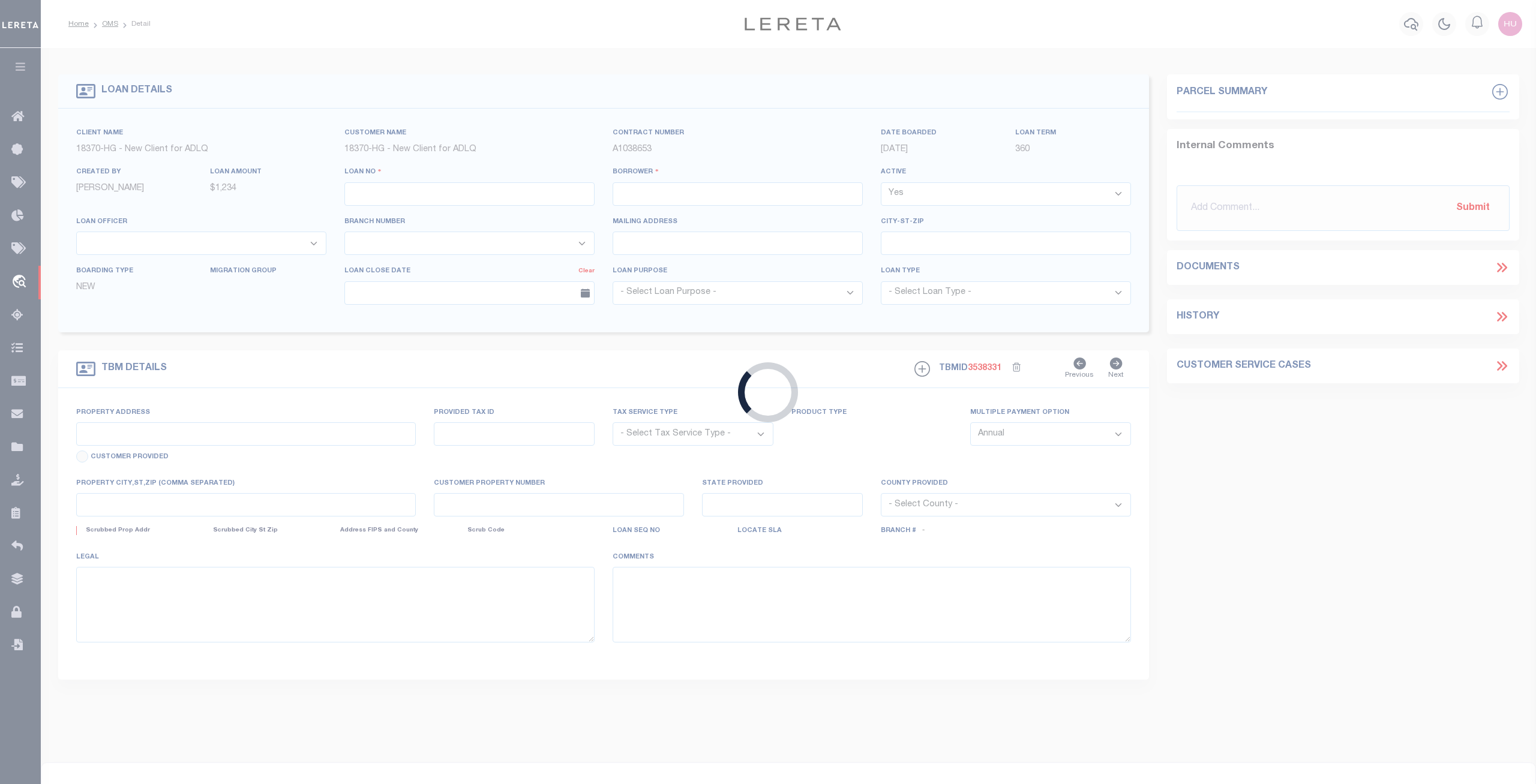
type input "[DATE]"
select select "10"
select select "Escrow"
select select
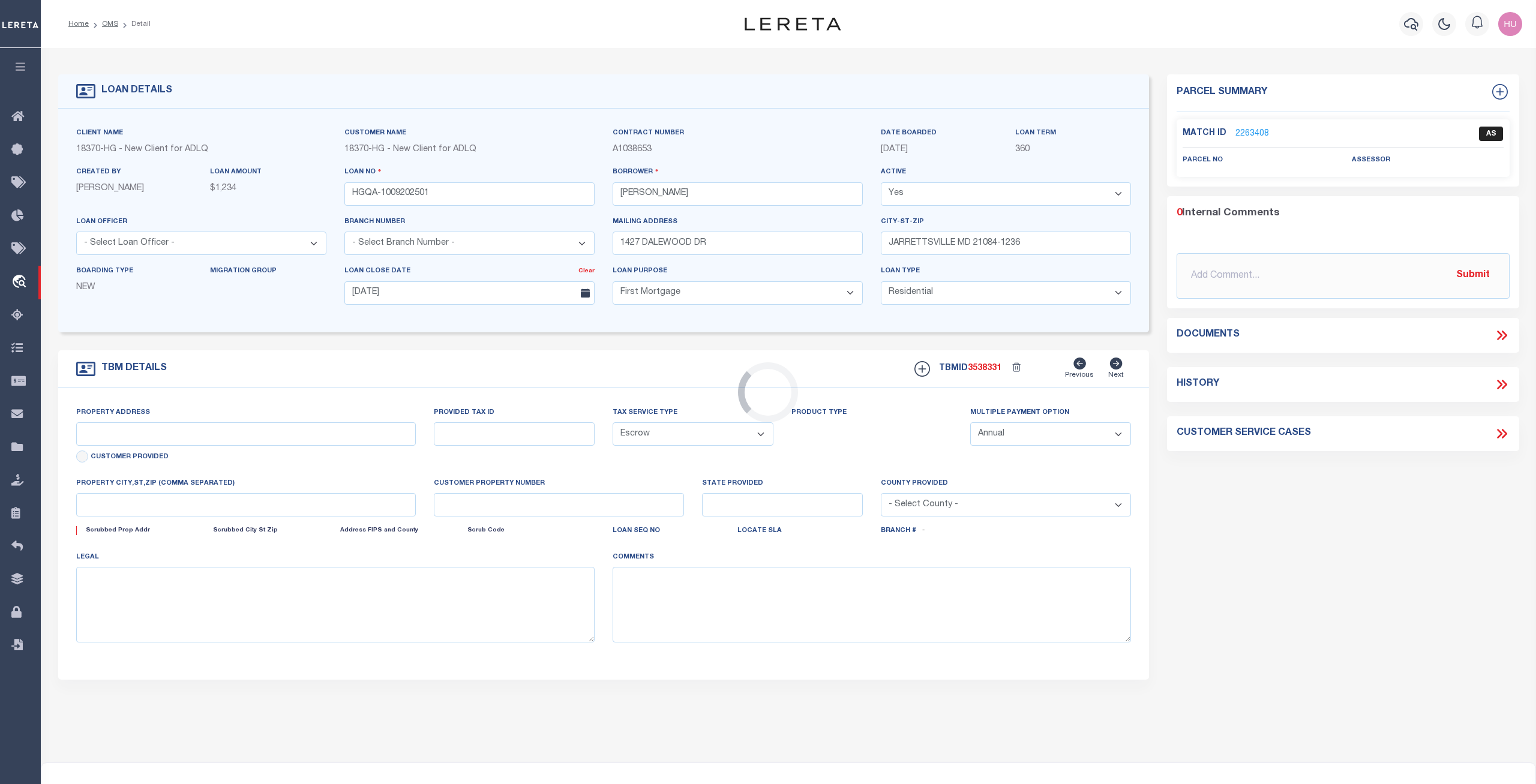
type input "1427 DALEWOOD DR"
type input "JARRETTSVILLE MD 21084-1236"
type input "MD"
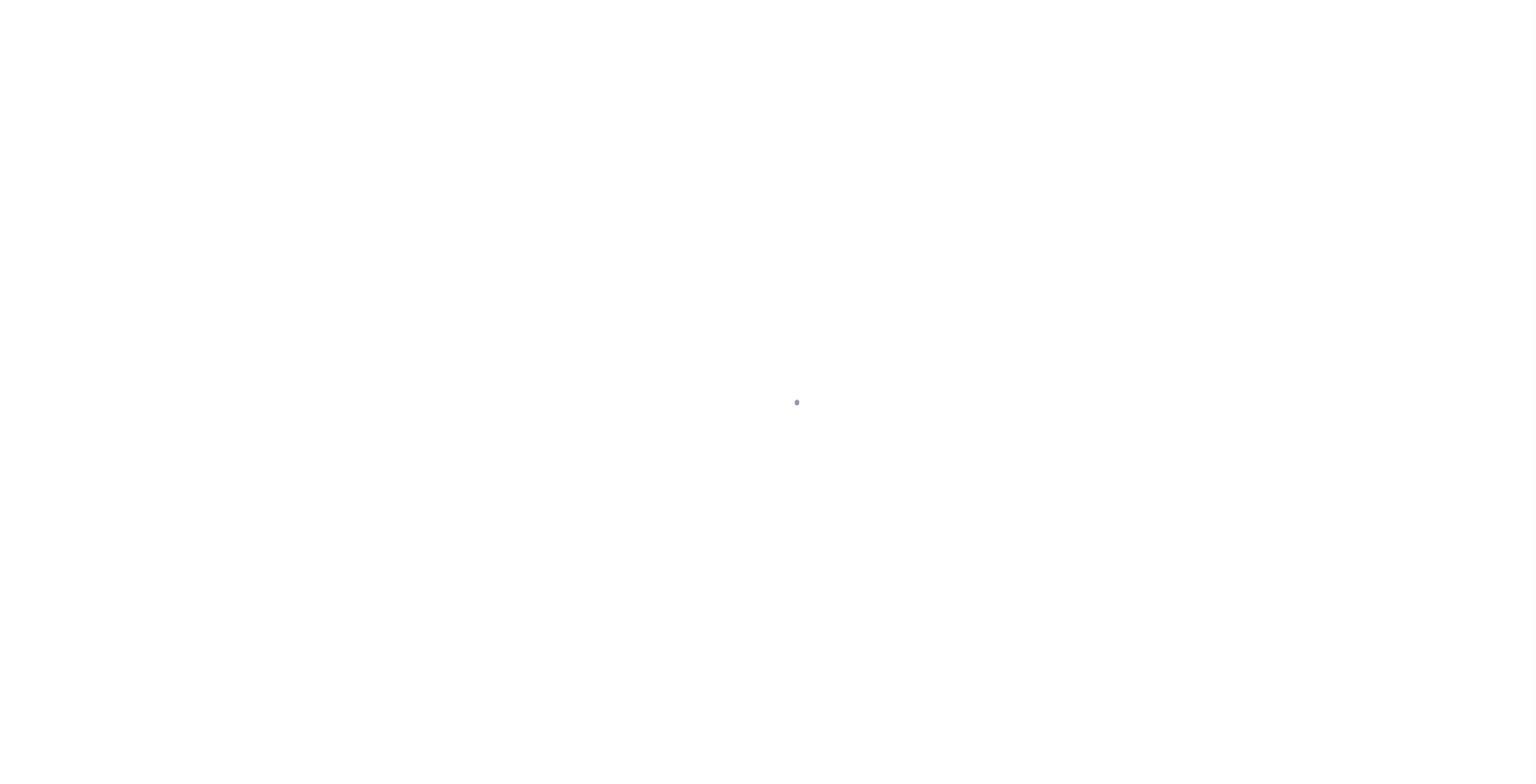
select select "10"
select select "Escrow"
select select "10"
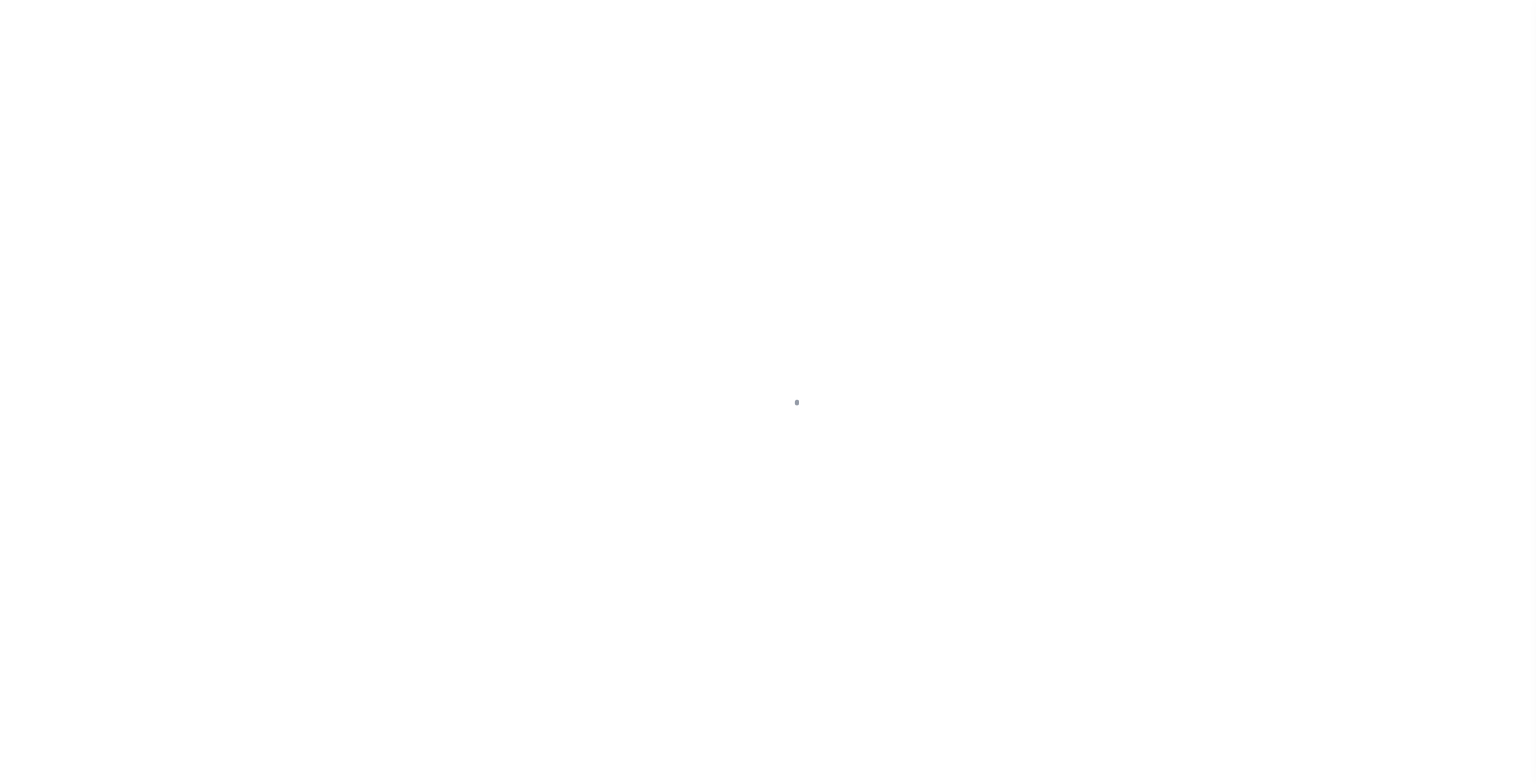
select select "Escrow"
select select "10"
select select "Escrow"
select select "10"
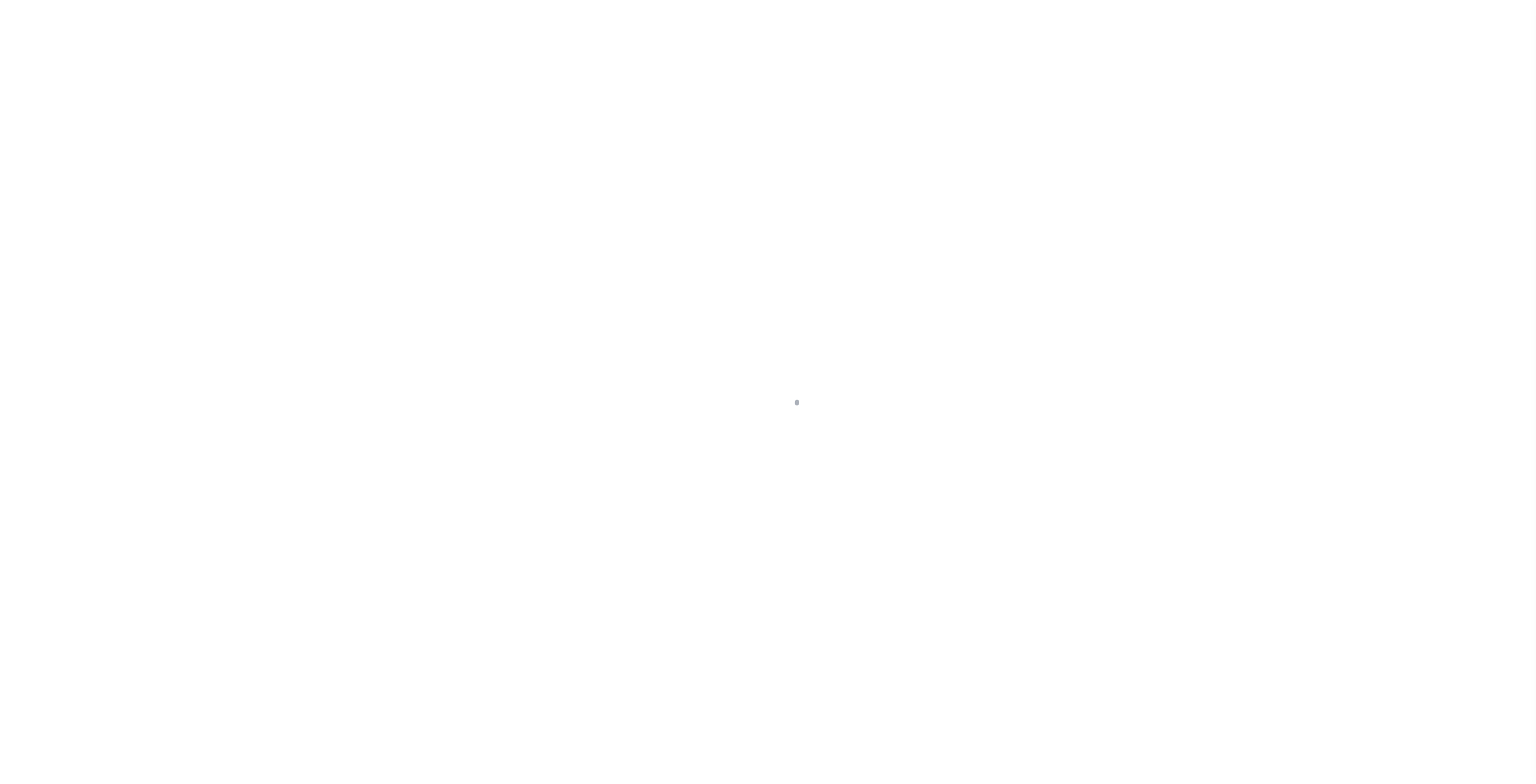
select select "10"
select select "Escrow"
select select "10"
select select "Escrow"
